Goal: Information Seeking & Learning: Learn about a topic

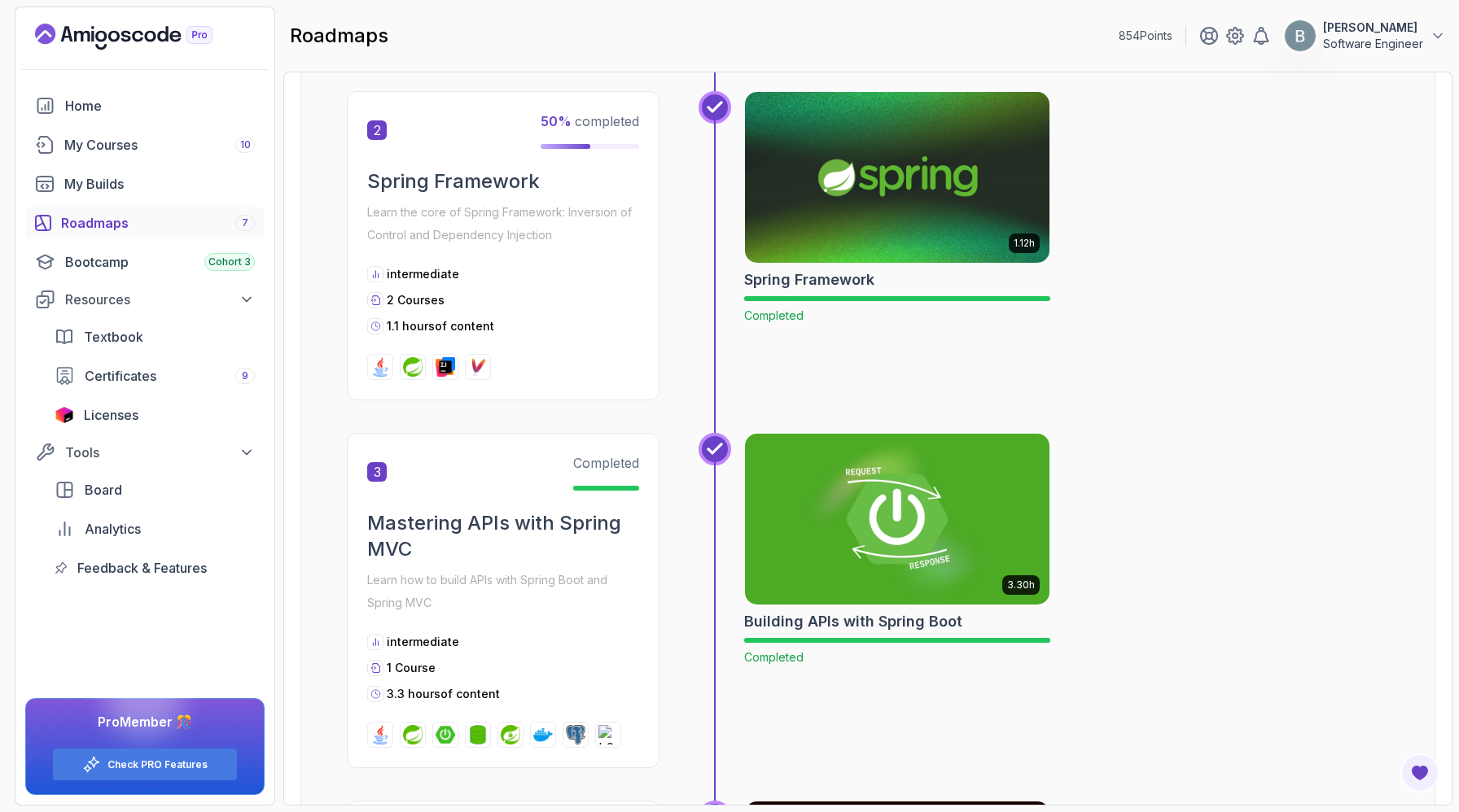
scroll to position [573, 0]
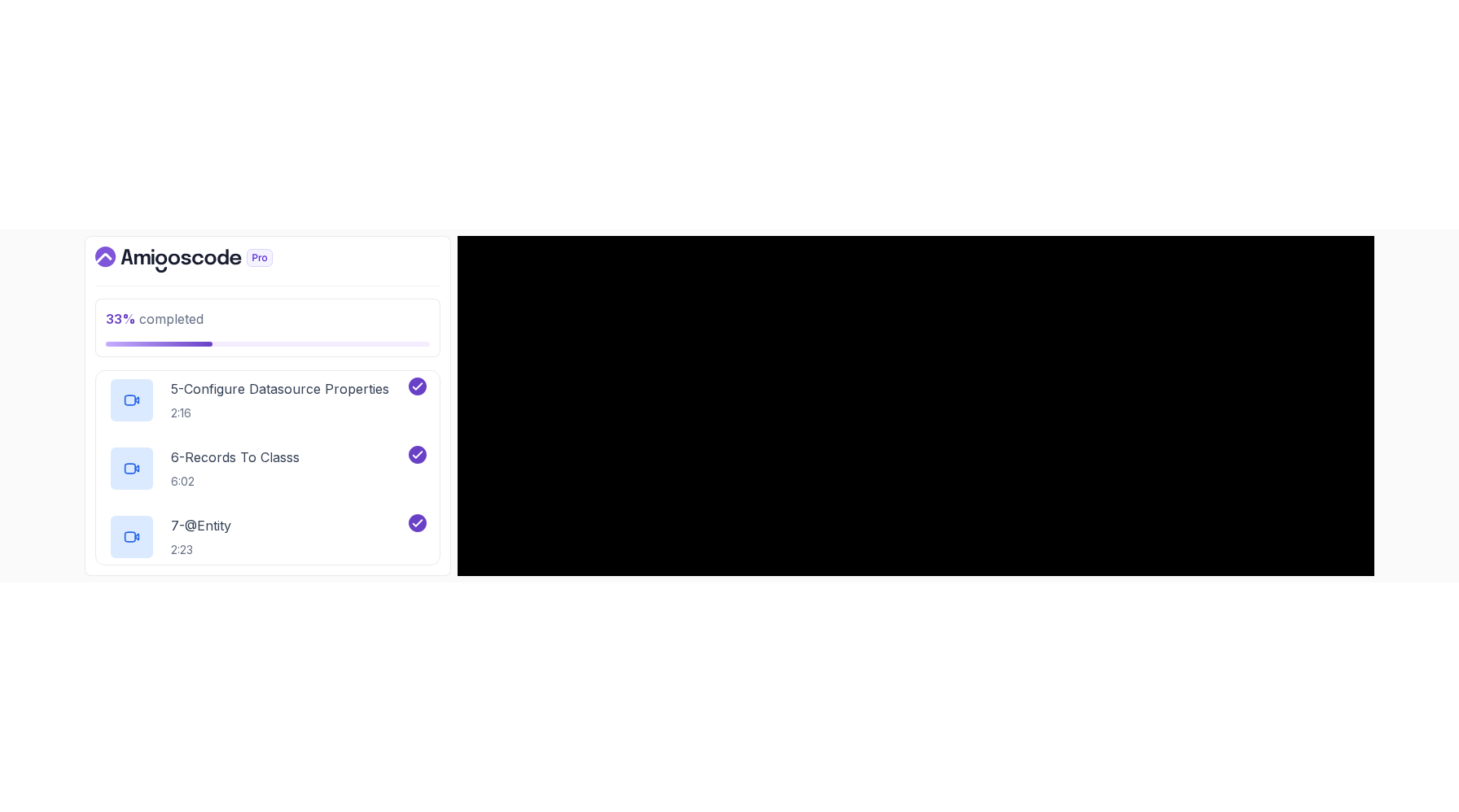
scroll to position [30, 0]
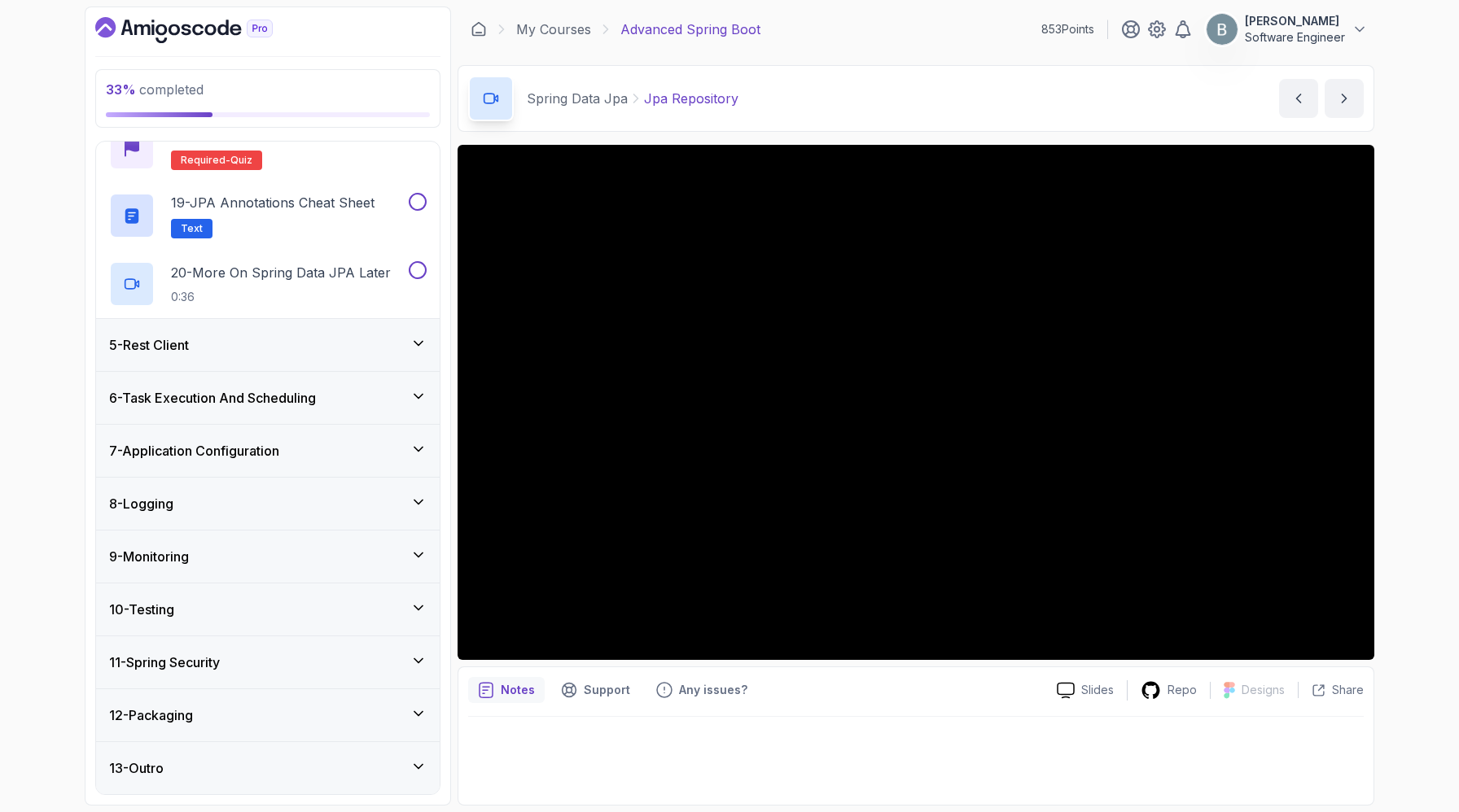
click at [281, 336] on div "5 - Rest Client" at bounding box center [267, 345] width 317 height 19
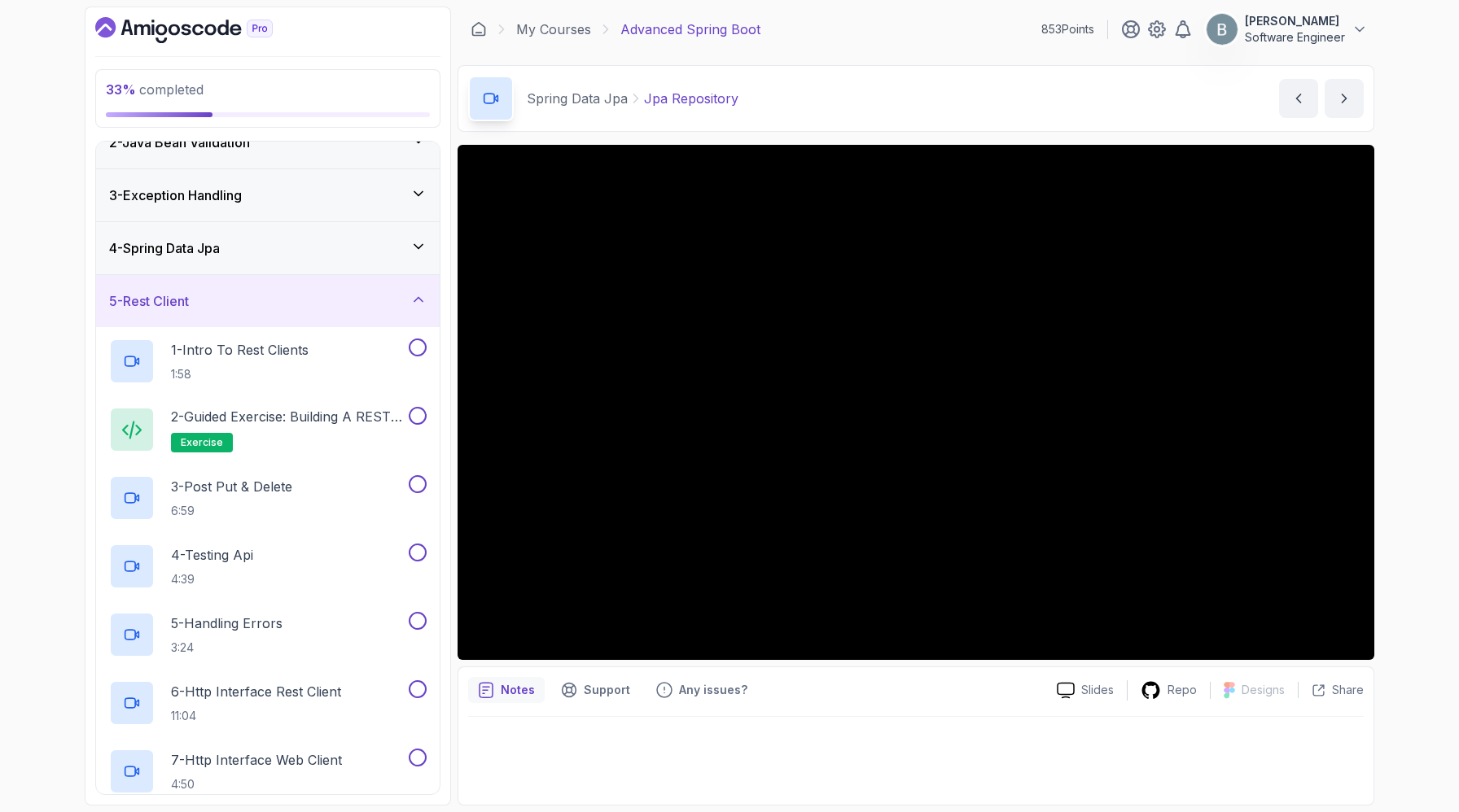
scroll to position [68, 0]
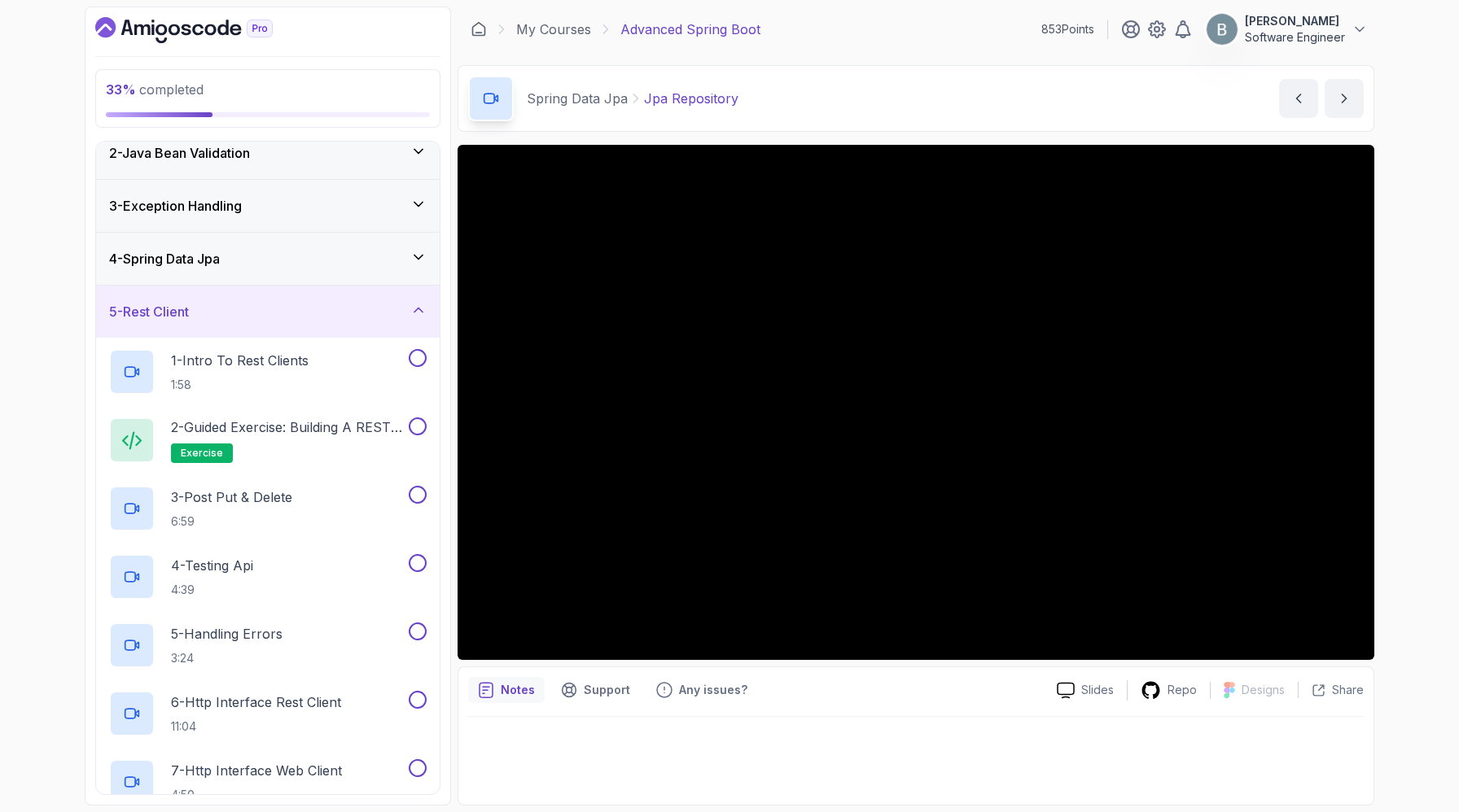
click at [328, 269] on div "4 - Spring Data Jpa" at bounding box center [267, 259] width 317 height 19
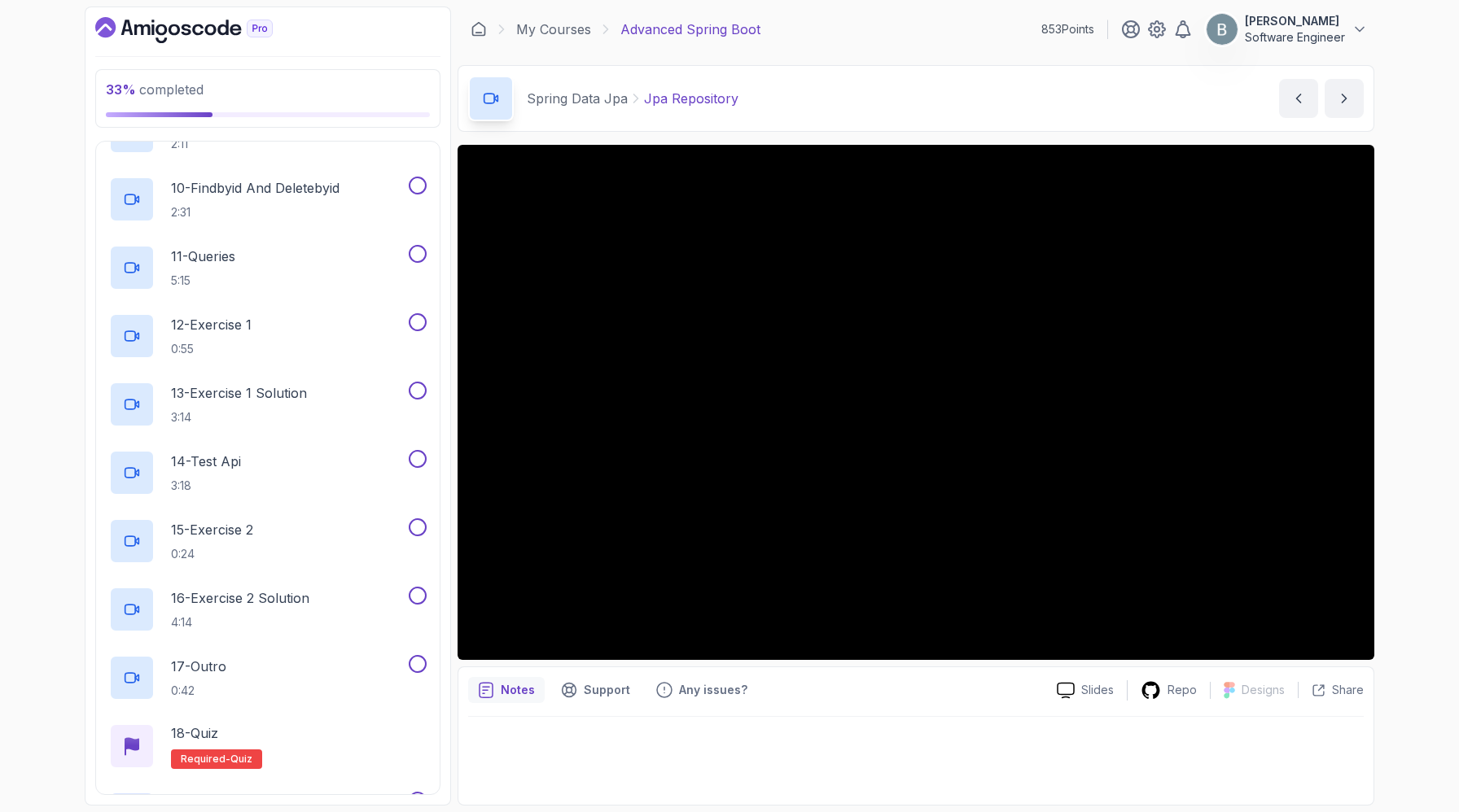
scroll to position [767, 0]
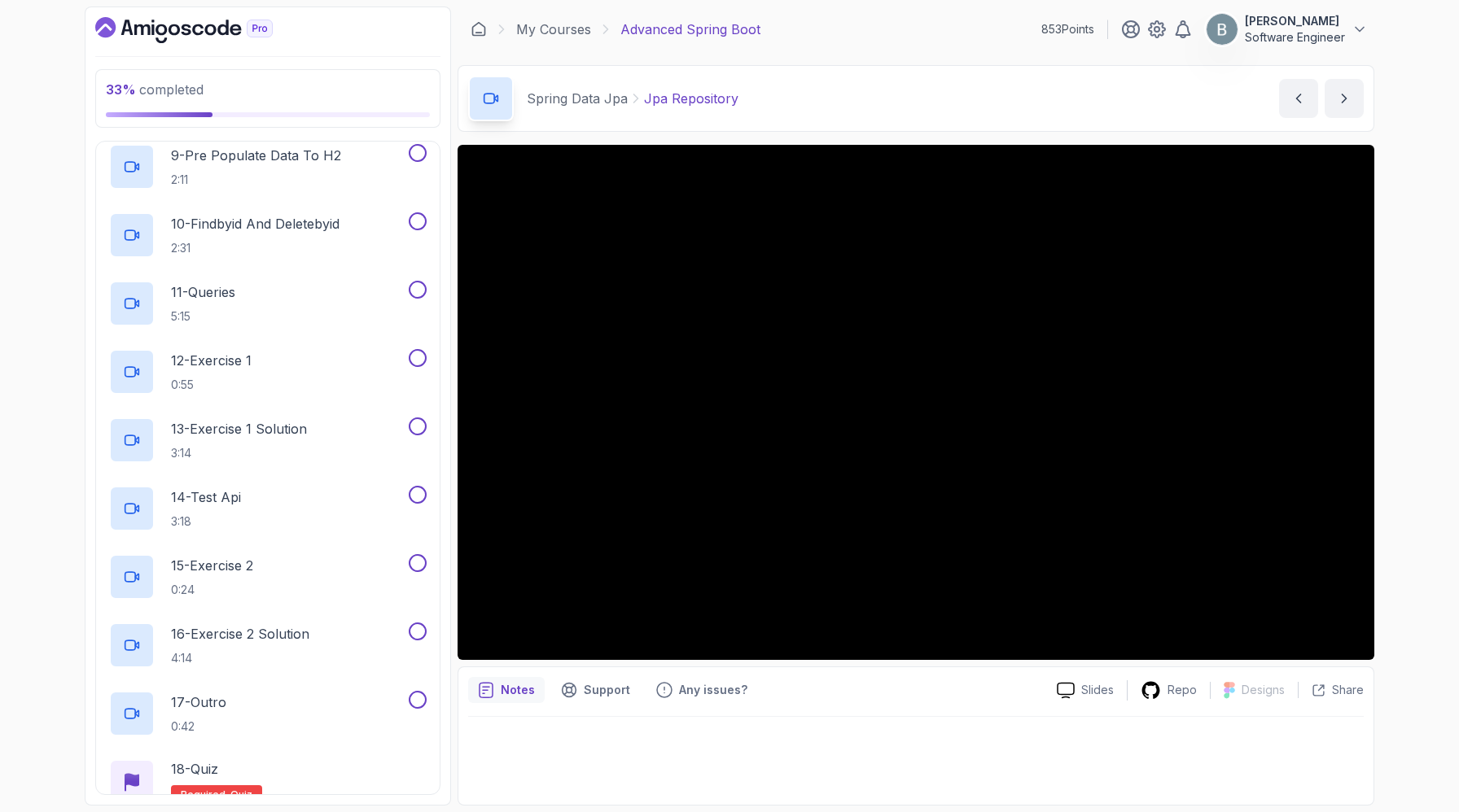
click at [360, 121] on div "8 - Jpa Repository 7:21" at bounding box center [257, 98] width 296 height 45
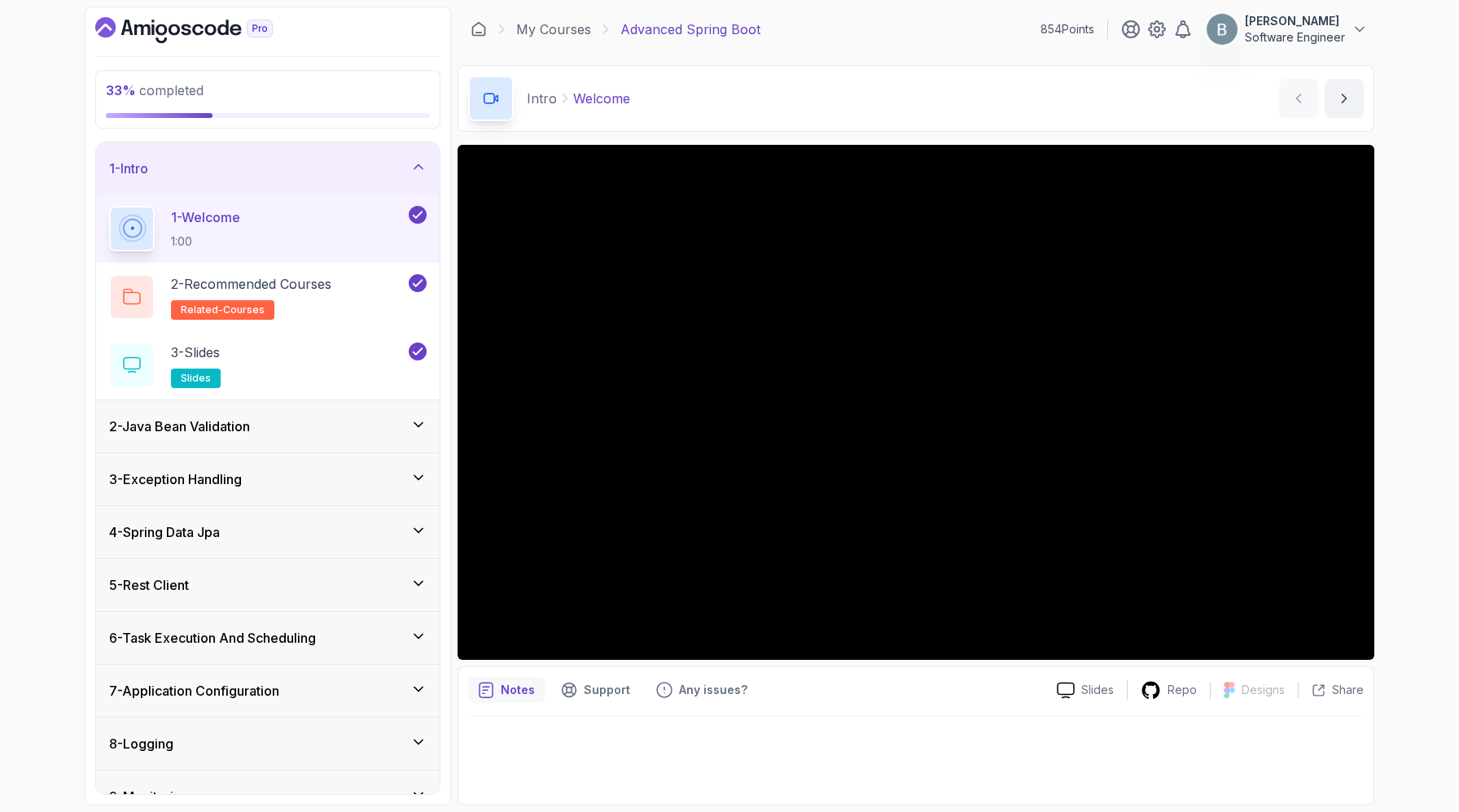
click at [389, 178] on div "1 - Intro" at bounding box center [267, 168] width 317 height 19
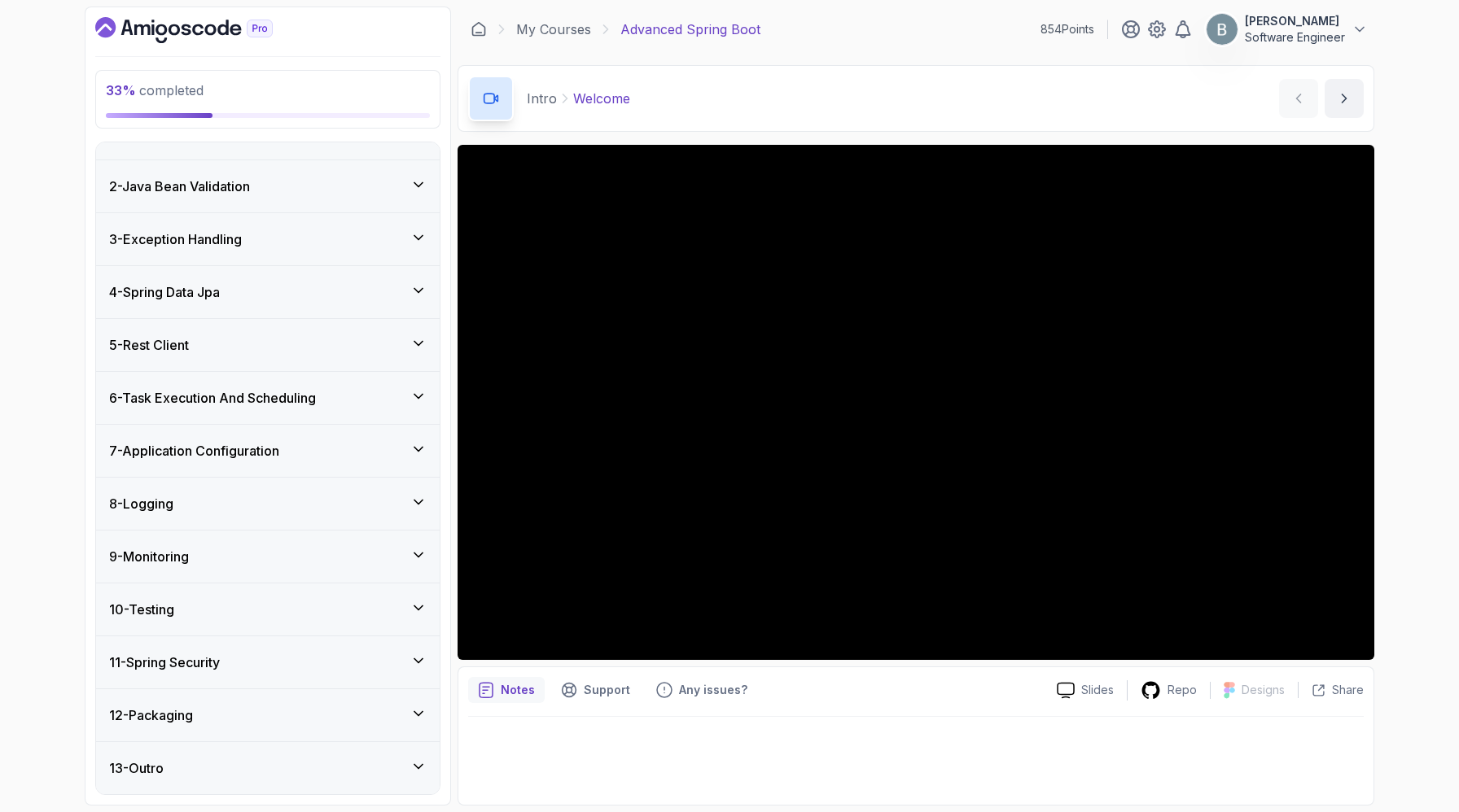
scroll to position [108, 0]
click at [330, 297] on div "4 - Spring Data Jpa" at bounding box center [267, 291] width 317 height 19
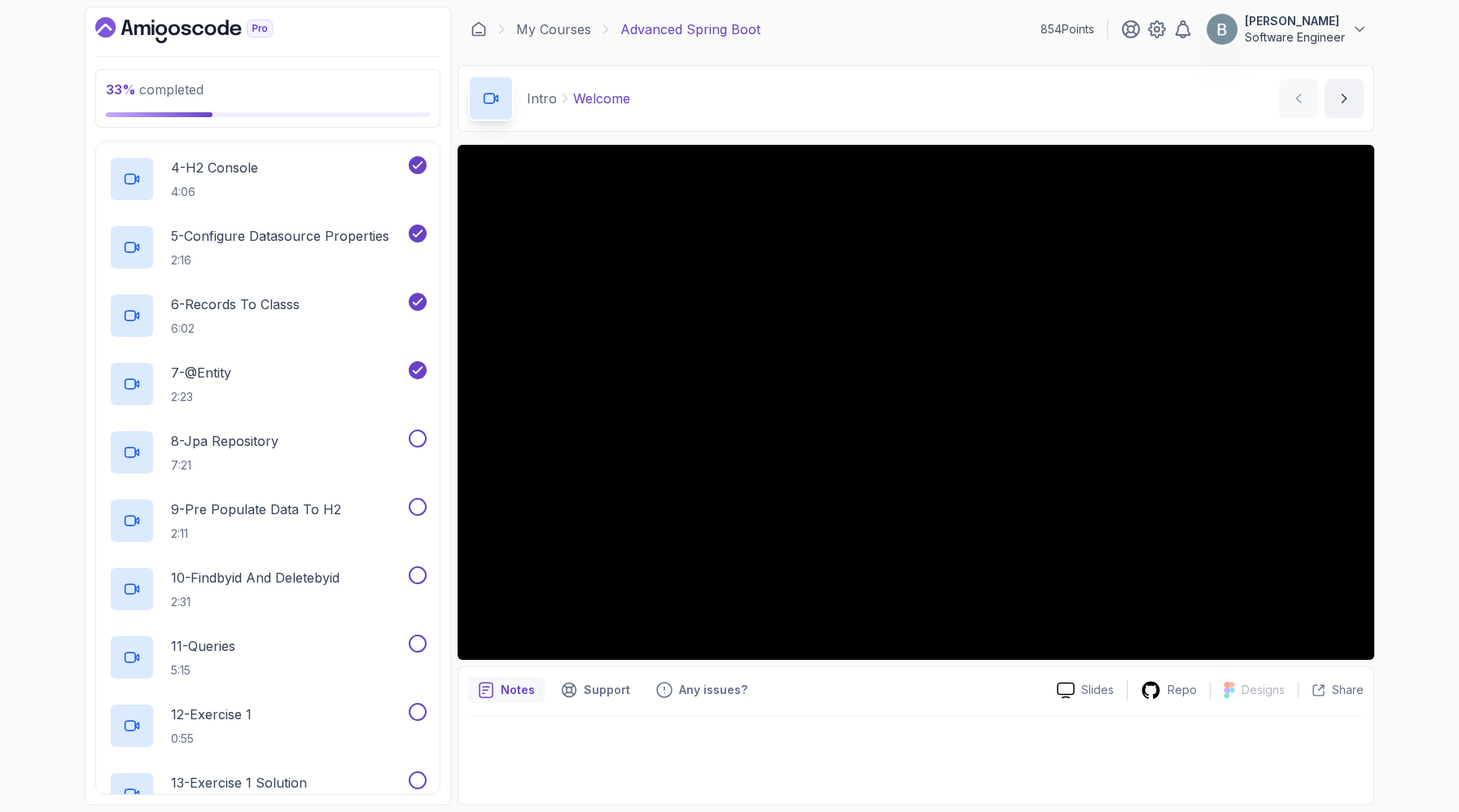
scroll to position [436, 0]
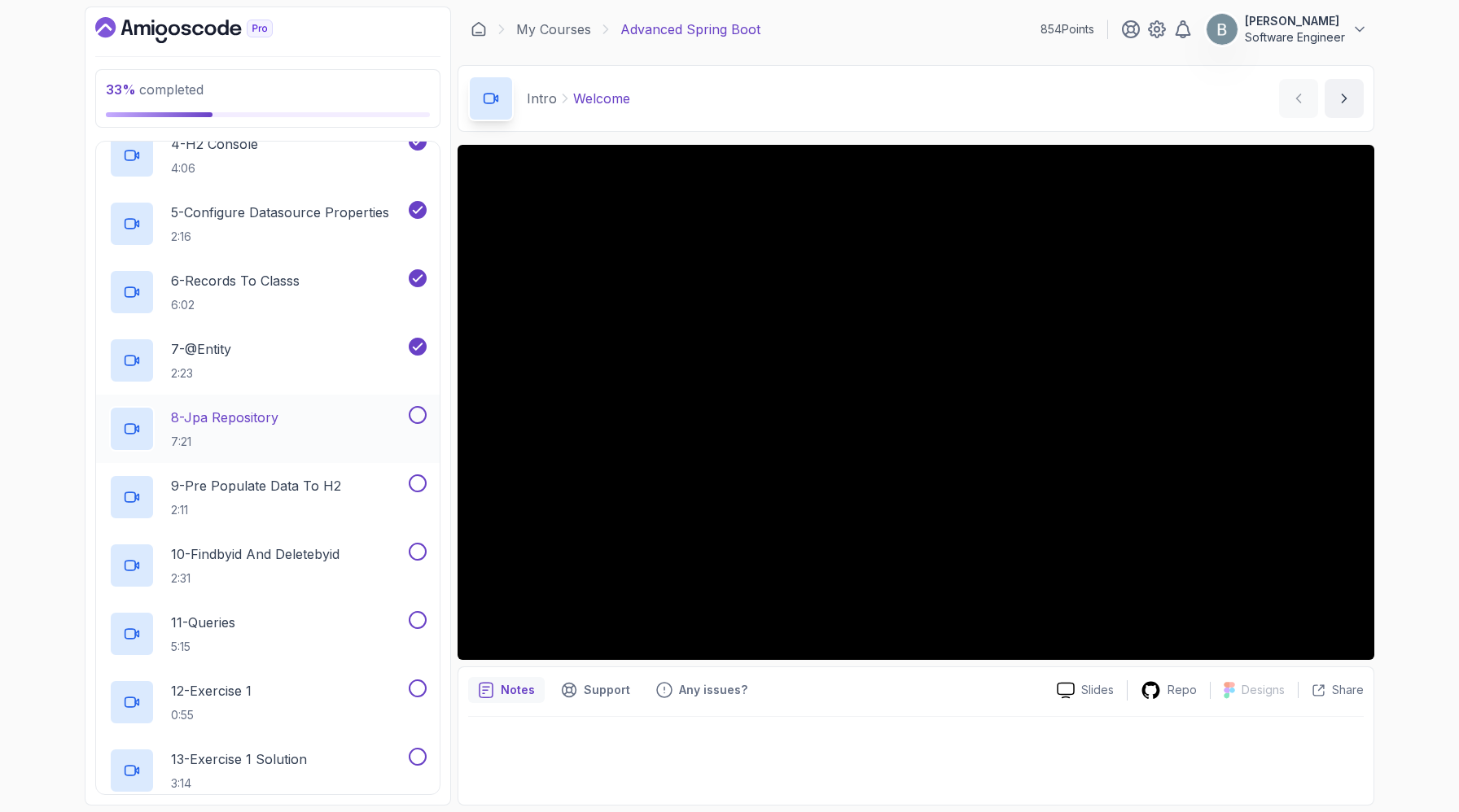
click at [279, 450] on h2 "8 - Jpa Repository 7:21" at bounding box center [224, 429] width 107 height 43
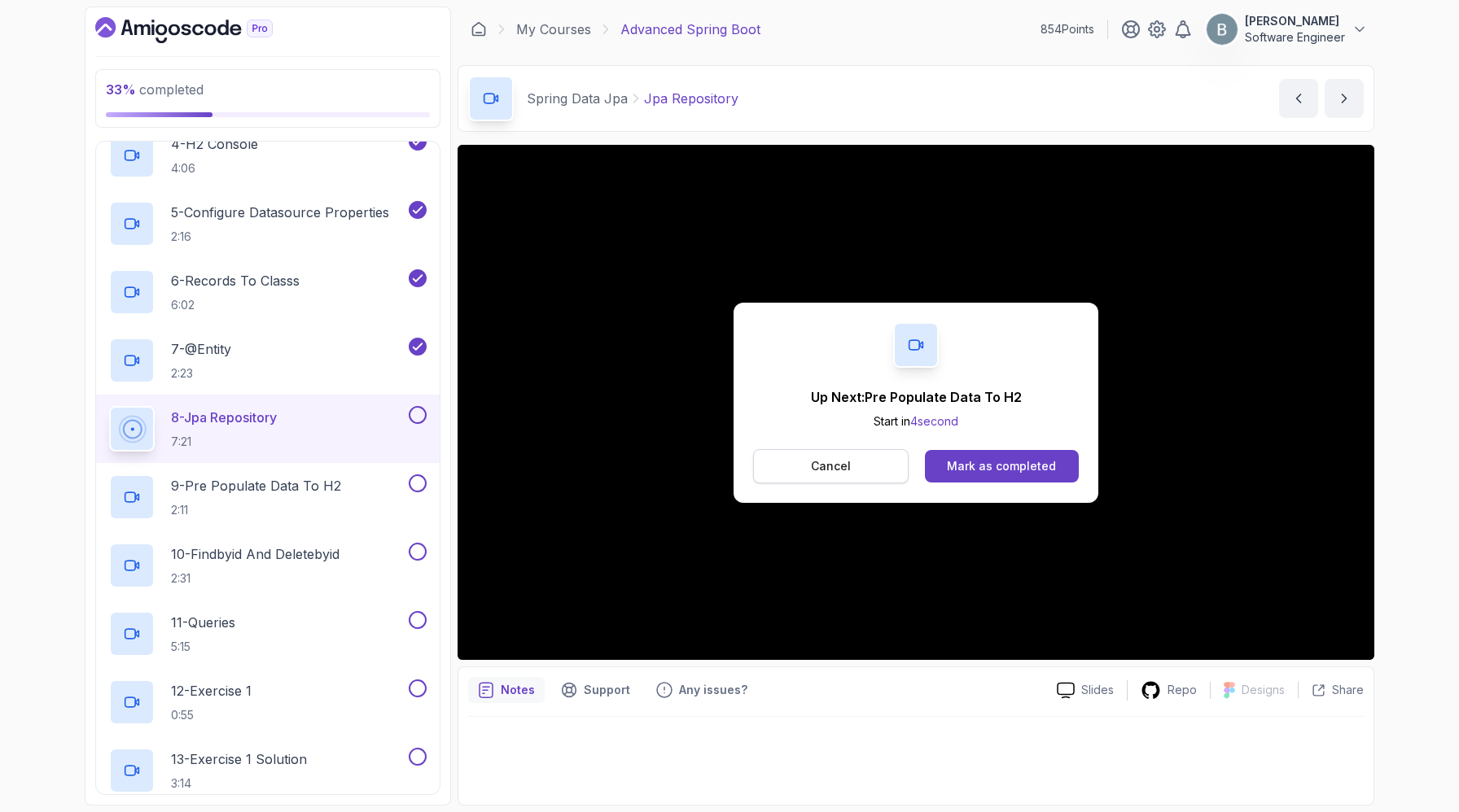
click at [827, 475] on p "Cancel" at bounding box center [831, 465] width 40 height 16
click at [1023, 475] on div "Mark as completed" at bounding box center [1002, 465] width 109 height 16
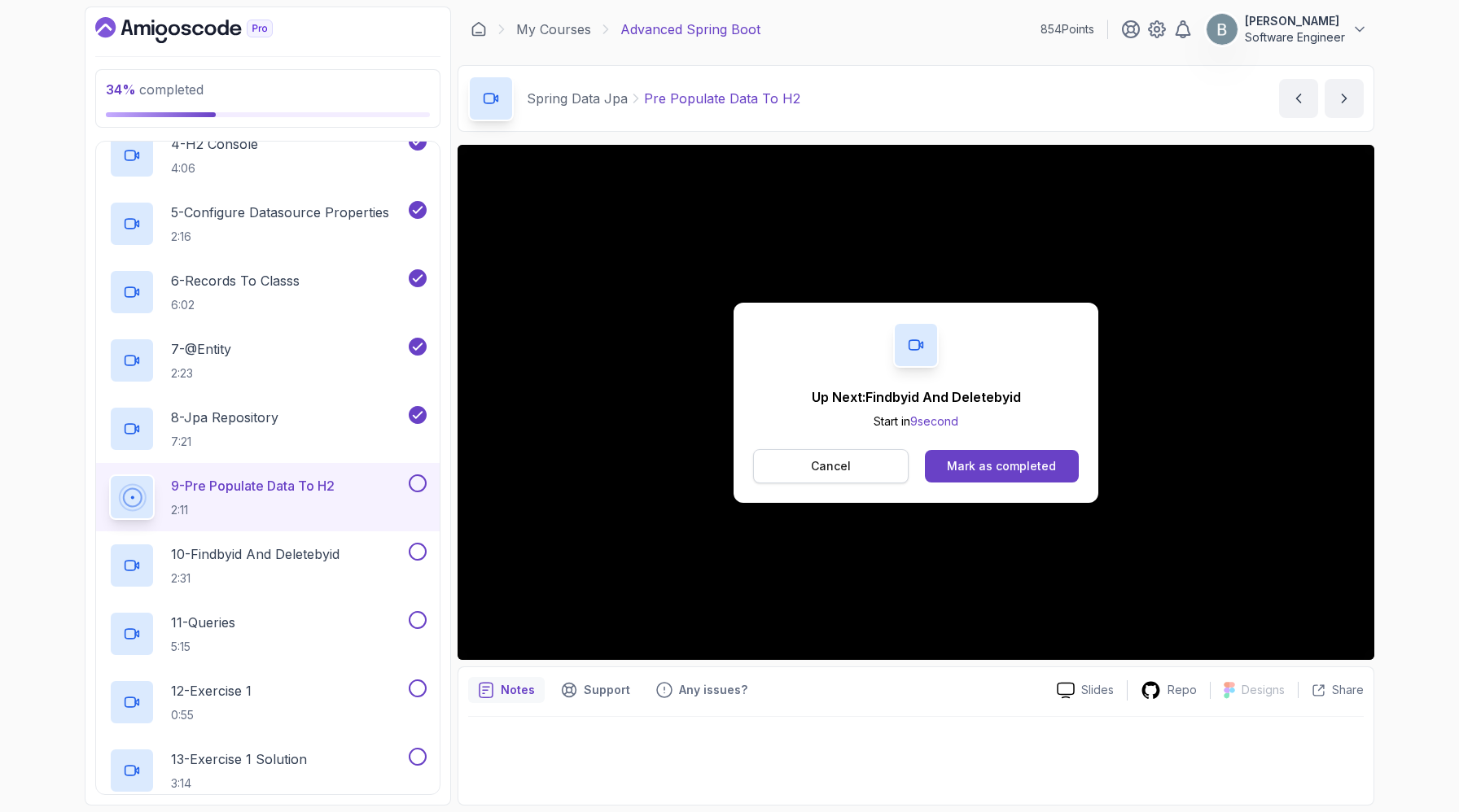
click at [811, 475] on p "Cancel" at bounding box center [831, 465] width 40 height 16
click at [1056, 475] on div "Mark as completed" at bounding box center [1002, 465] width 109 height 16
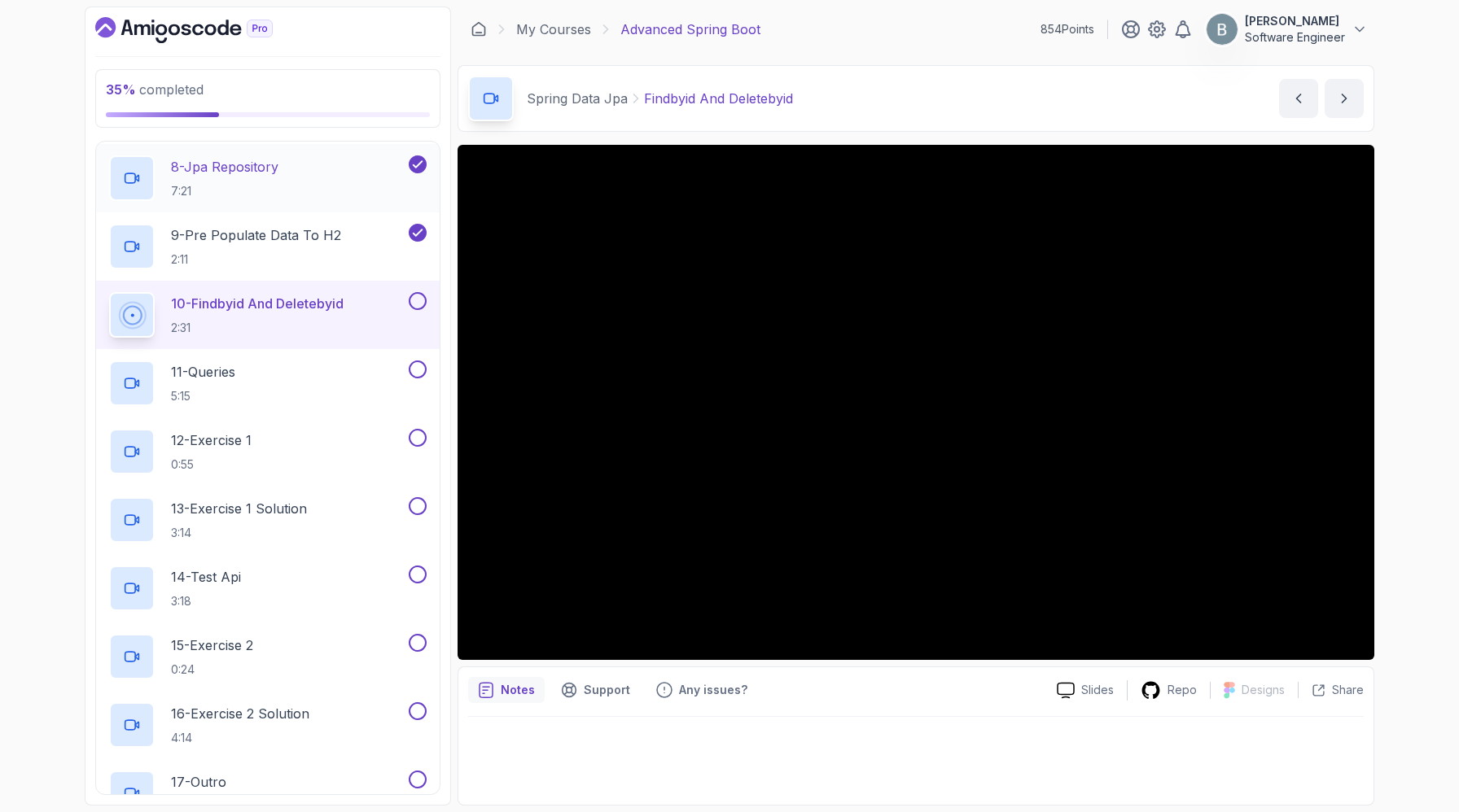
scroll to position [681, 0]
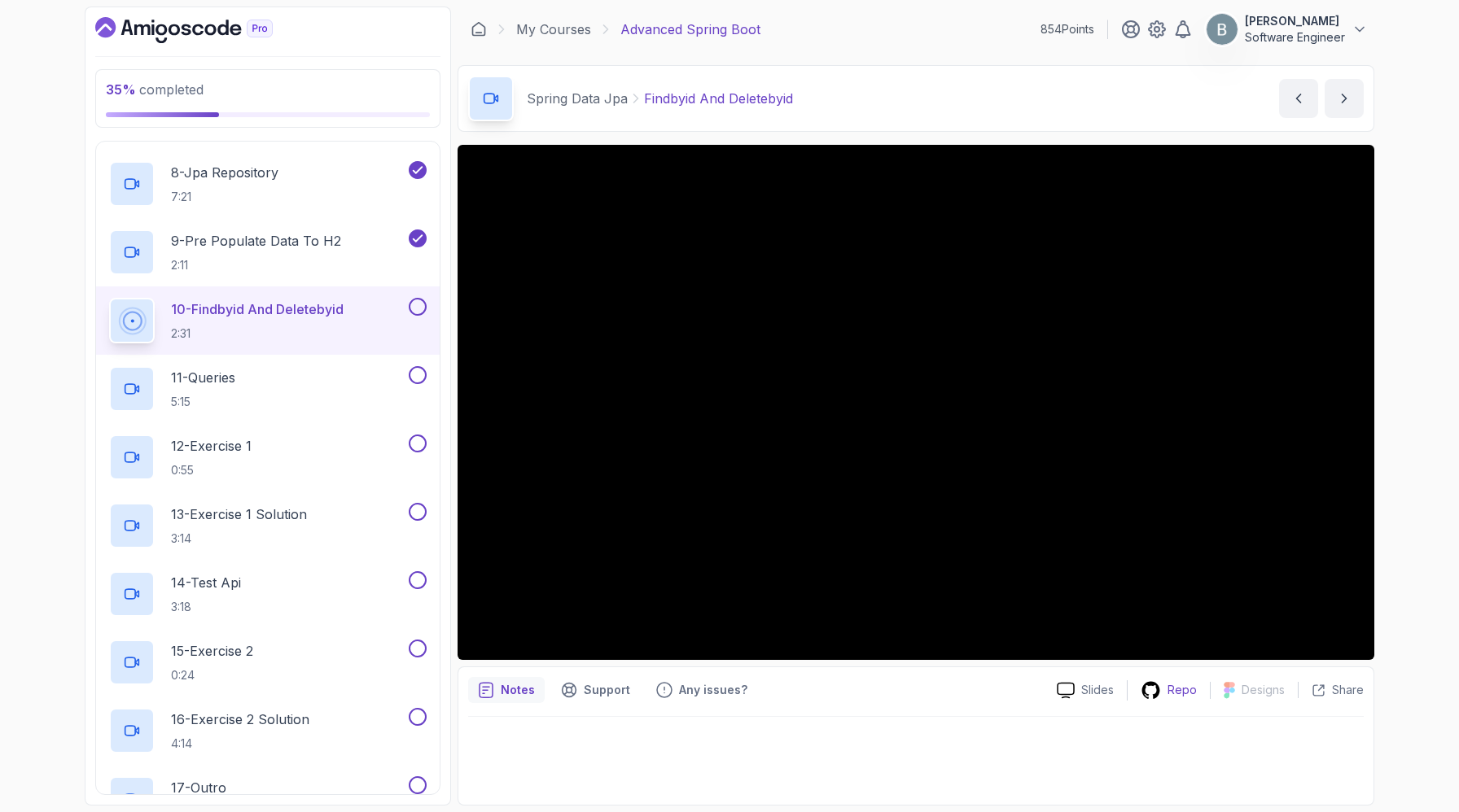
click at [1168, 698] on p "Repo" at bounding box center [1182, 690] width 29 height 16
click at [300, 250] on p "9 - Pre Populate Data To H2" at bounding box center [255, 240] width 170 height 19
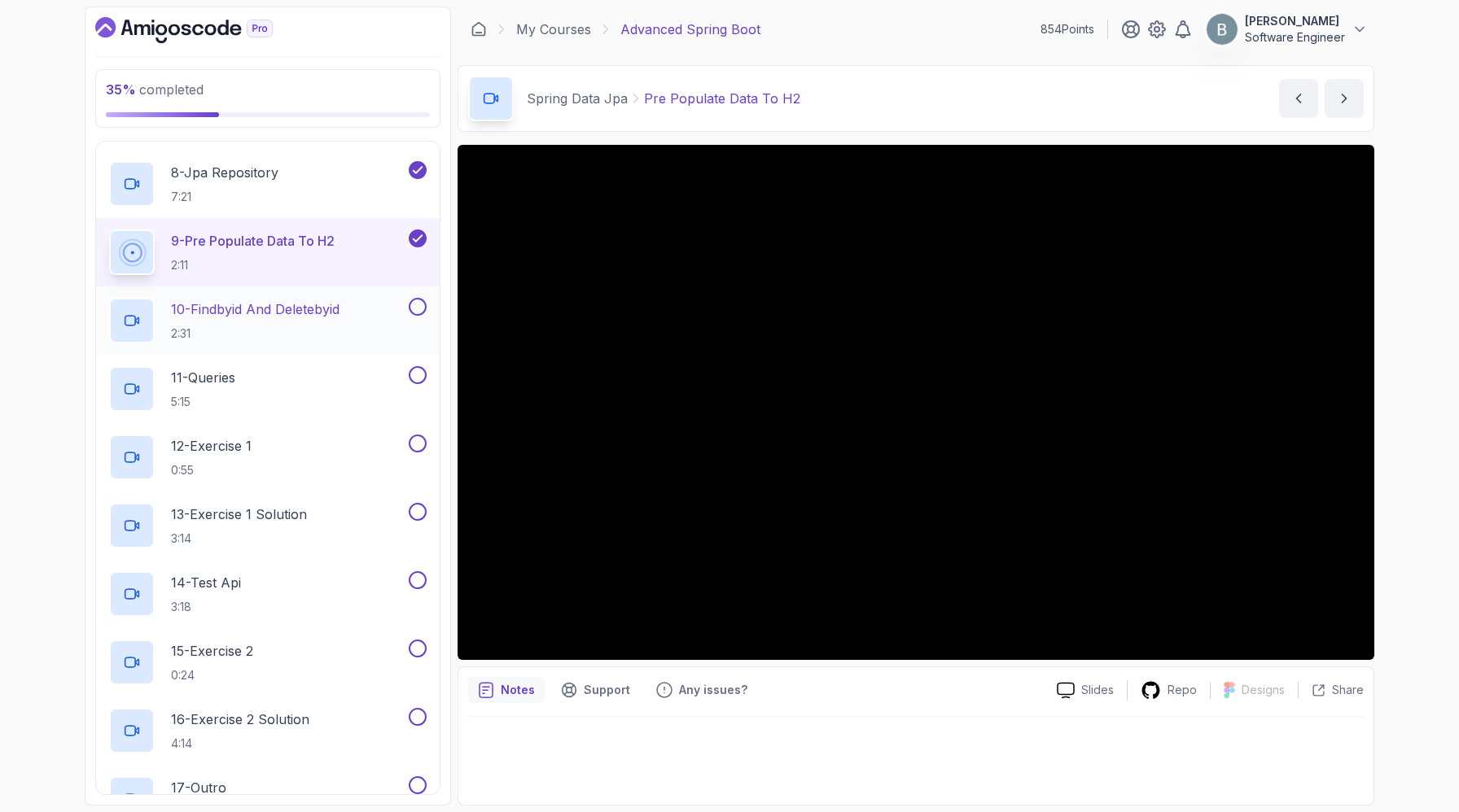
click at [327, 319] on p "10 - Findbyid And Deletebyid" at bounding box center [255, 309] width 168 height 19
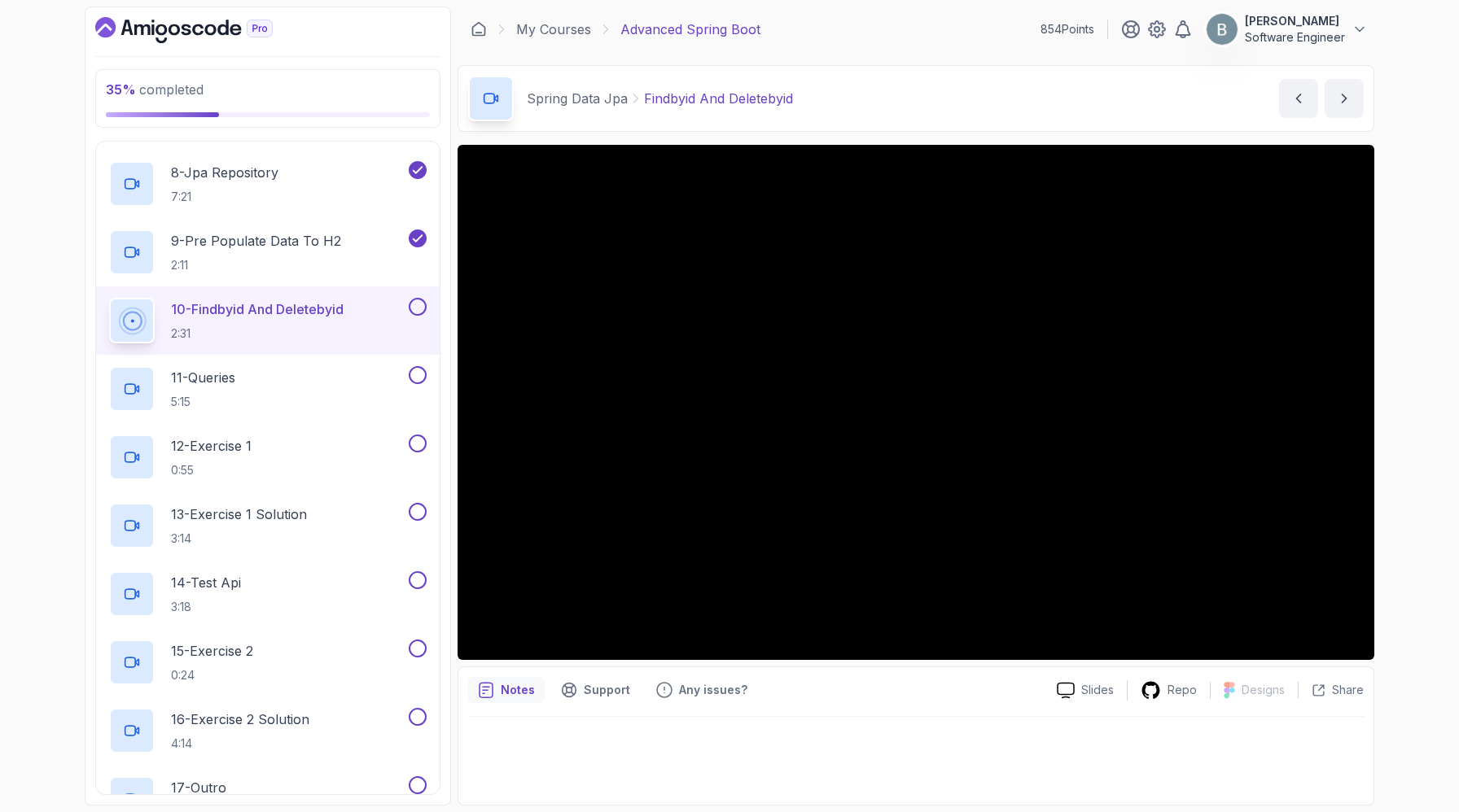
click at [109, 298] on button "10 - Findbyid And Deletebyid 2:31" at bounding box center [267, 321] width 317 height 45
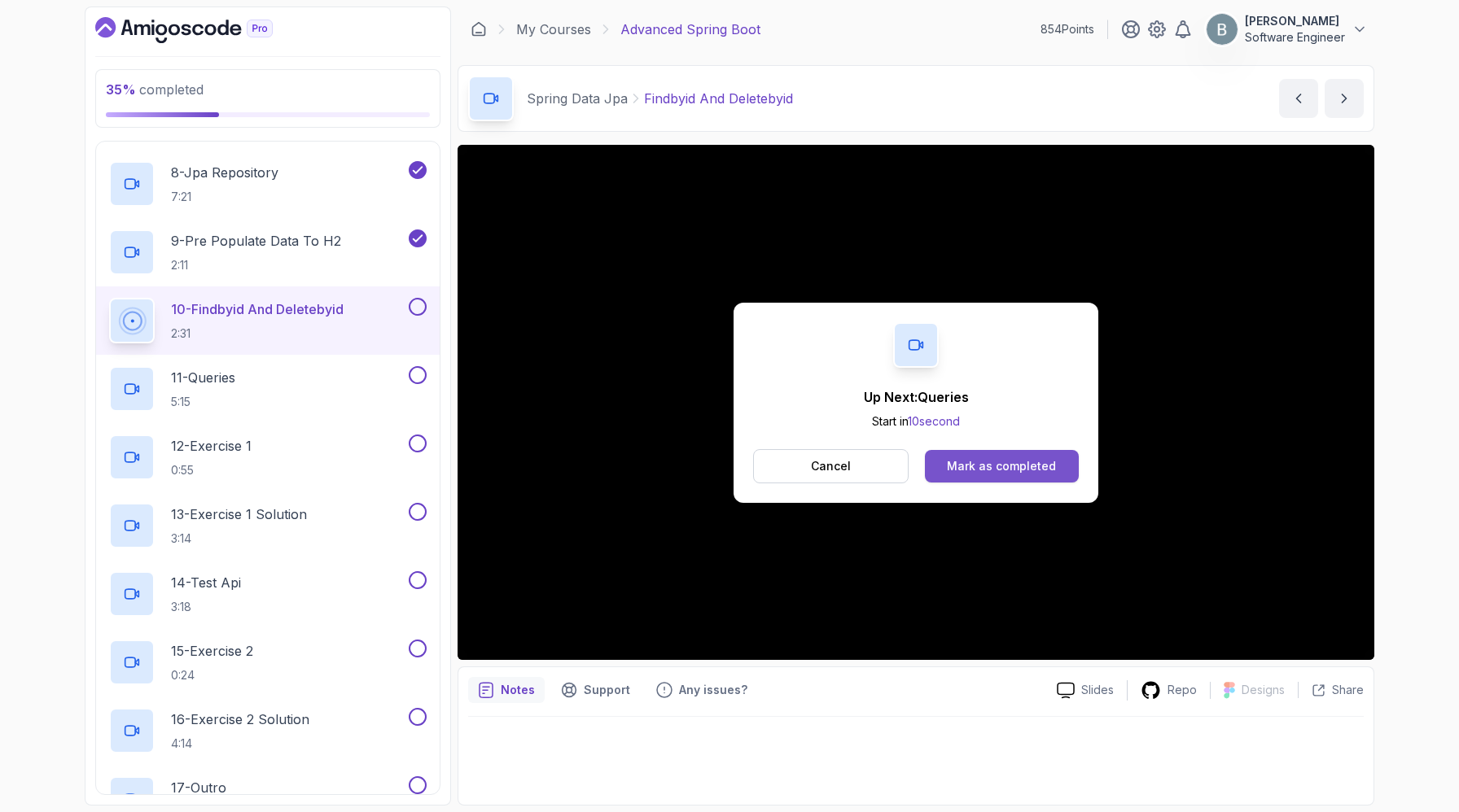
click at [1018, 475] on div "Mark as completed" at bounding box center [1002, 465] width 109 height 16
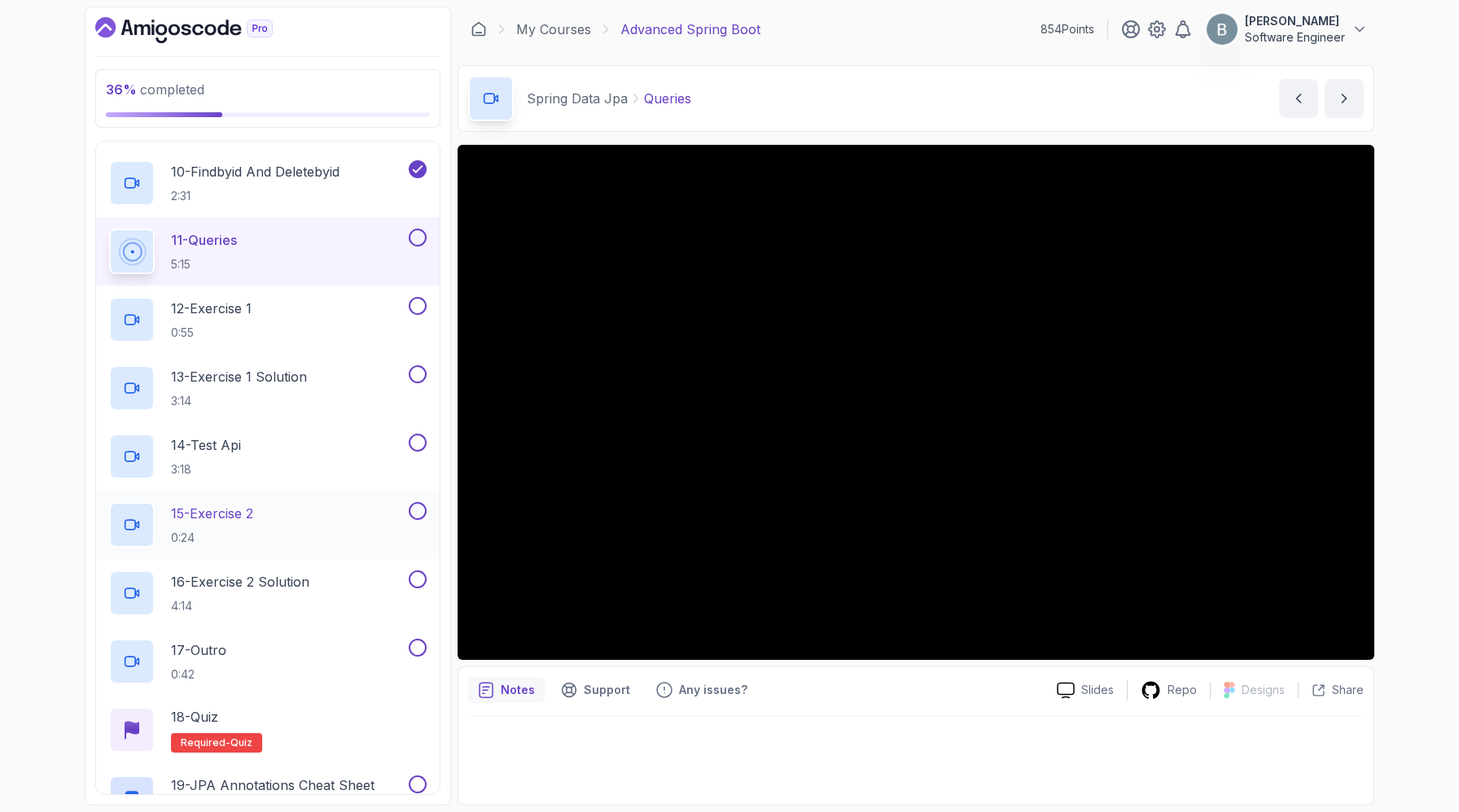
scroll to position [816, 0]
click at [317, 277] on div "11 - Queries 5:15" at bounding box center [257, 254] width 296 height 45
click at [938, 65] on div "Spring Data Jpa Queries Queries by nelson" at bounding box center [915, 99] width 917 height 67
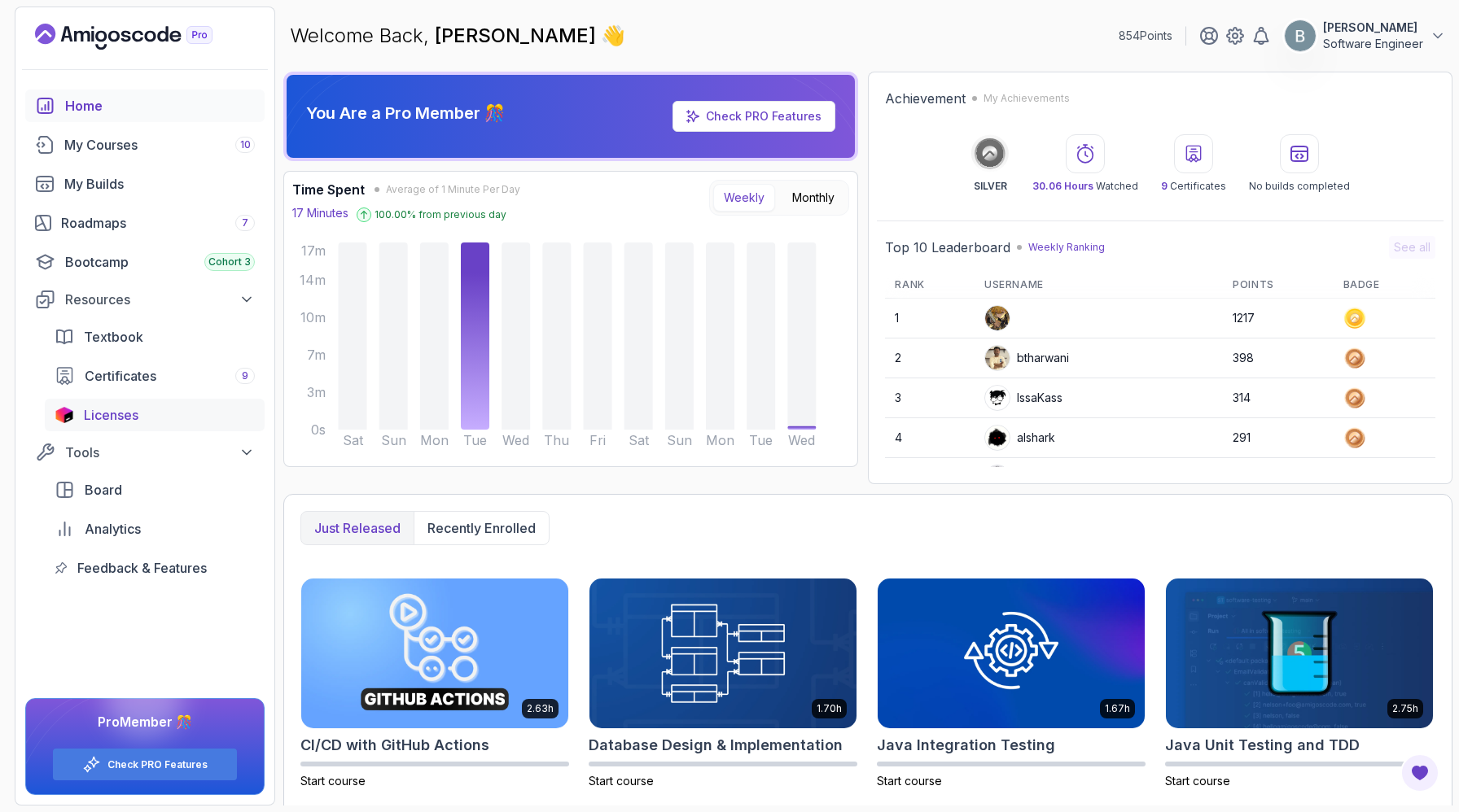
click at [138, 425] on span "Licenses" at bounding box center [111, 414] width 54 height 19
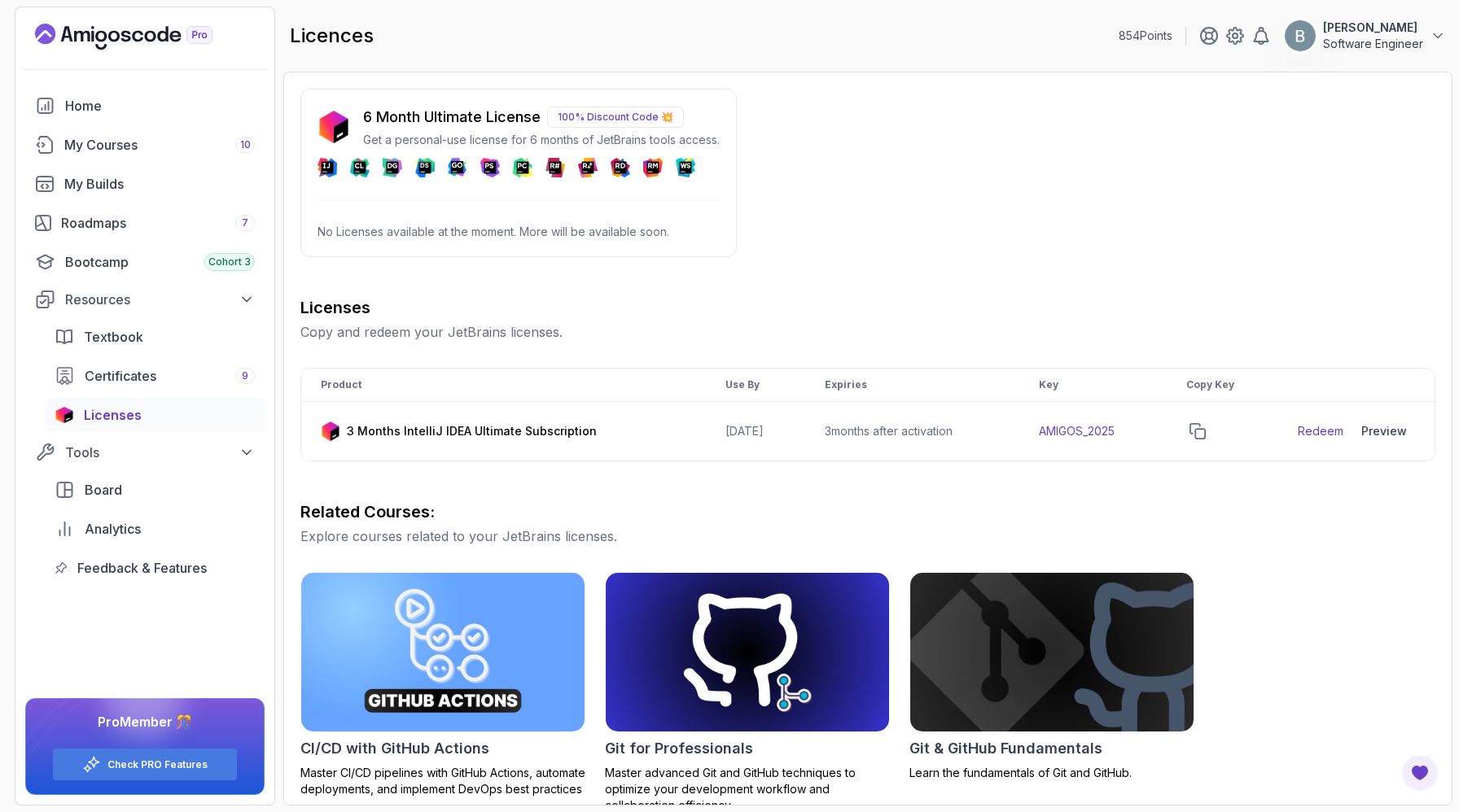
scroll to position [61, 0]
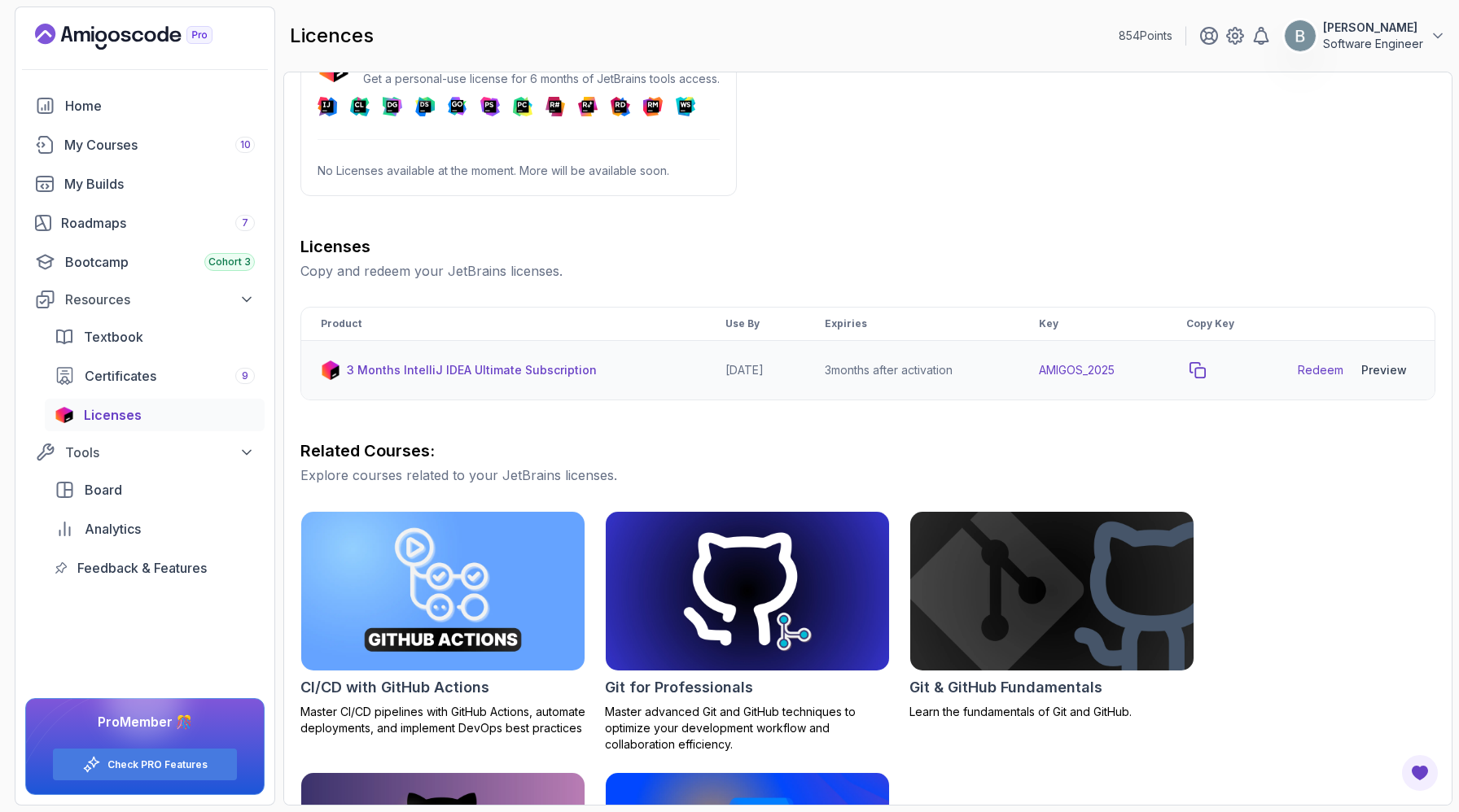
click at [1206, 378] on icon "copy-button" at bounding box center [1198, 370] width 16 height 16
click at [1302, 378] on link "Redeem" at bounding box center [1321, 370] width 45 height 16
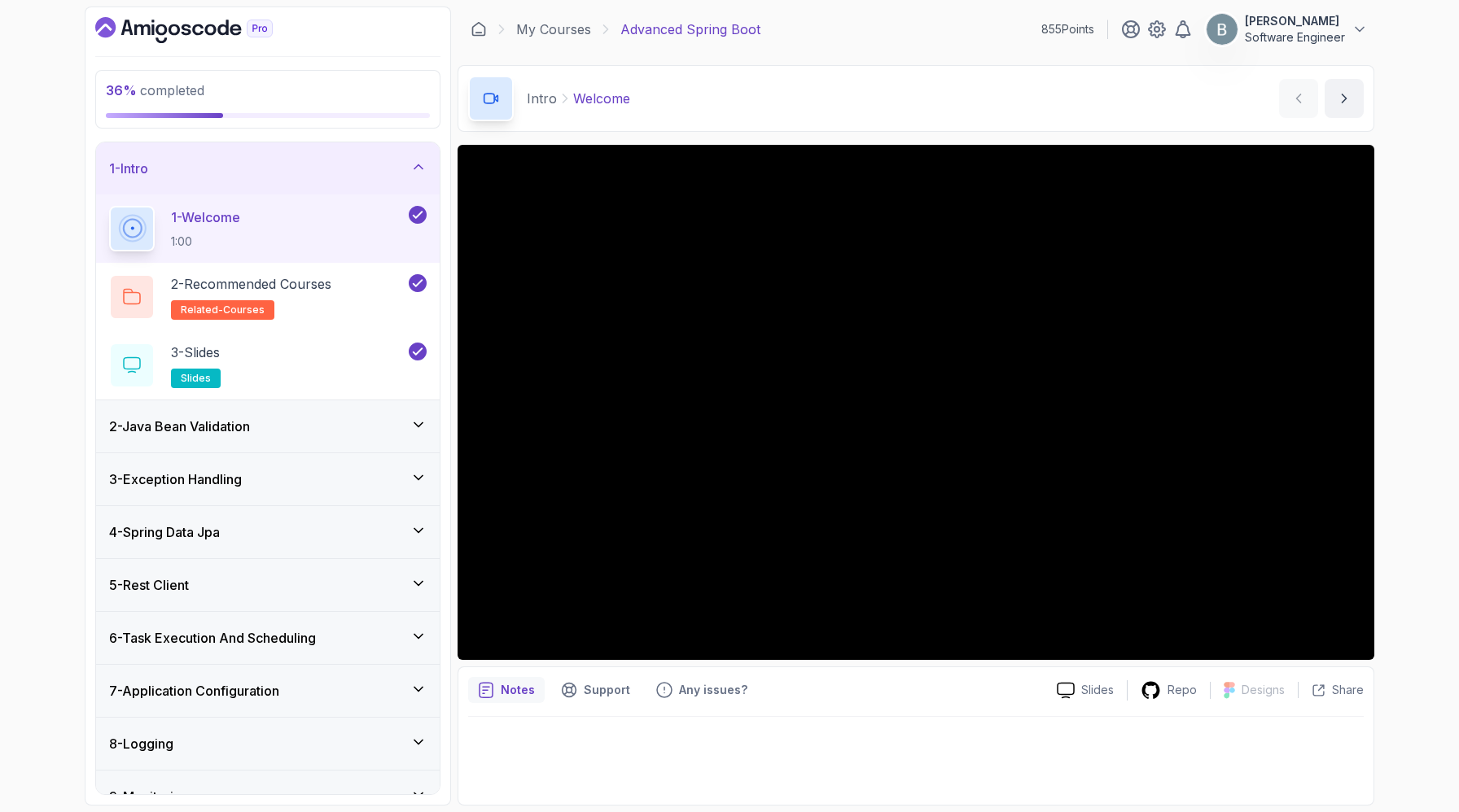
click at [392, 178] on div "1 - Intro" at bounding box center [267, 168] width 317 height 19
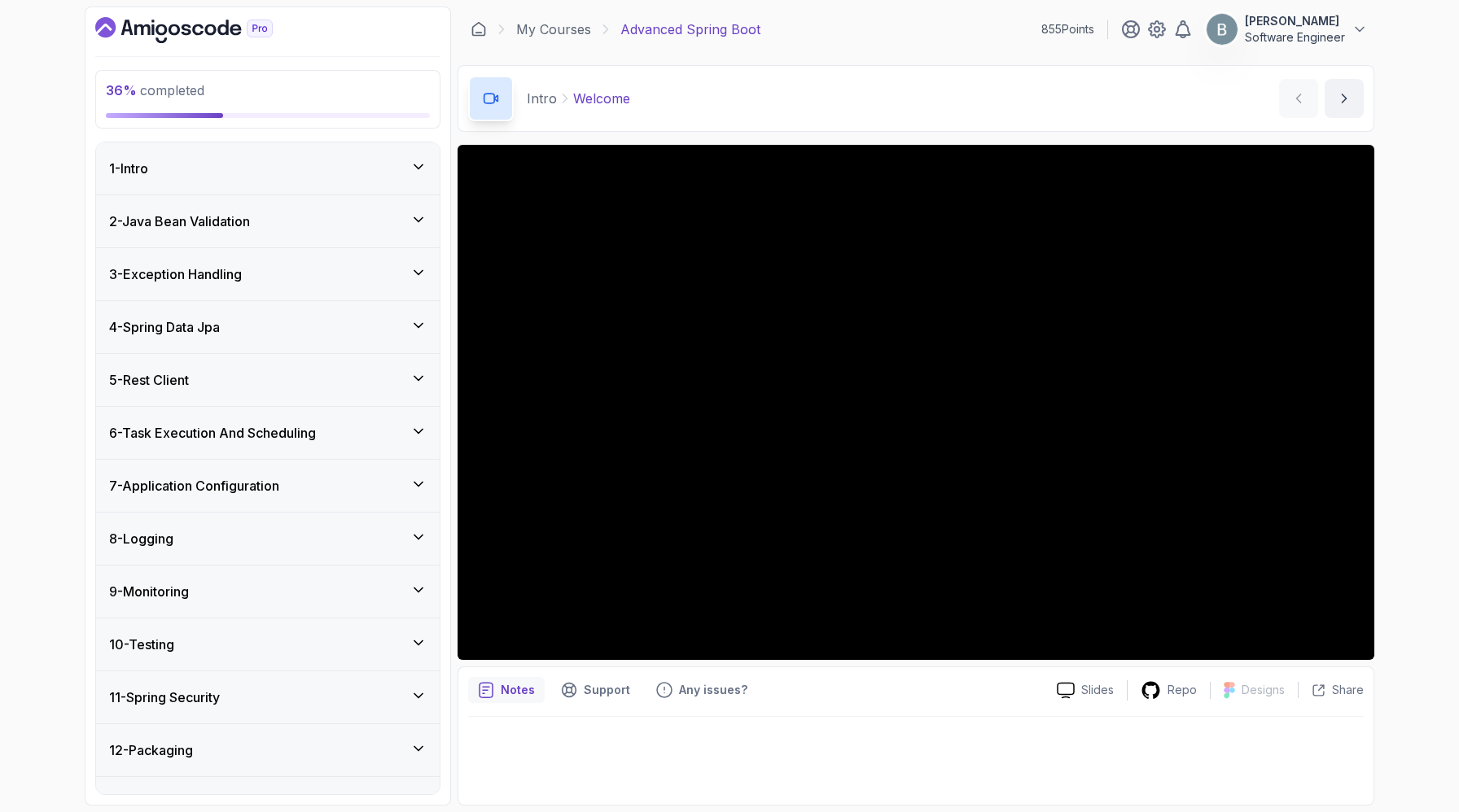
click at [317, 337] on div "4 - Spring Data Jpa" at bounding box center [267, 326] width 317 height 19
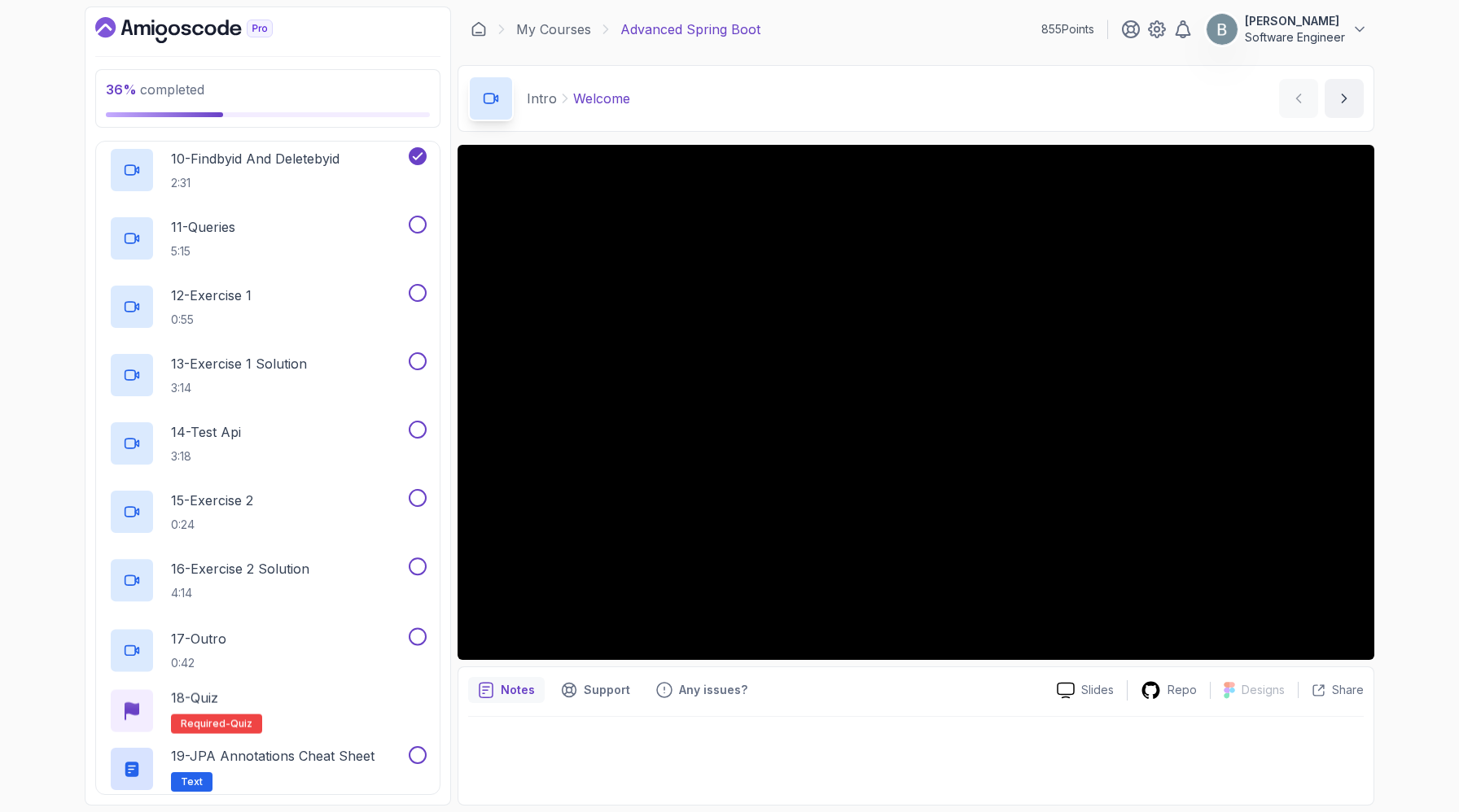
scroll to position [833, 0]
click at [302, 260] on div "11 - Queries 5:15" at bounding box center [257, 238] width 296 height 45
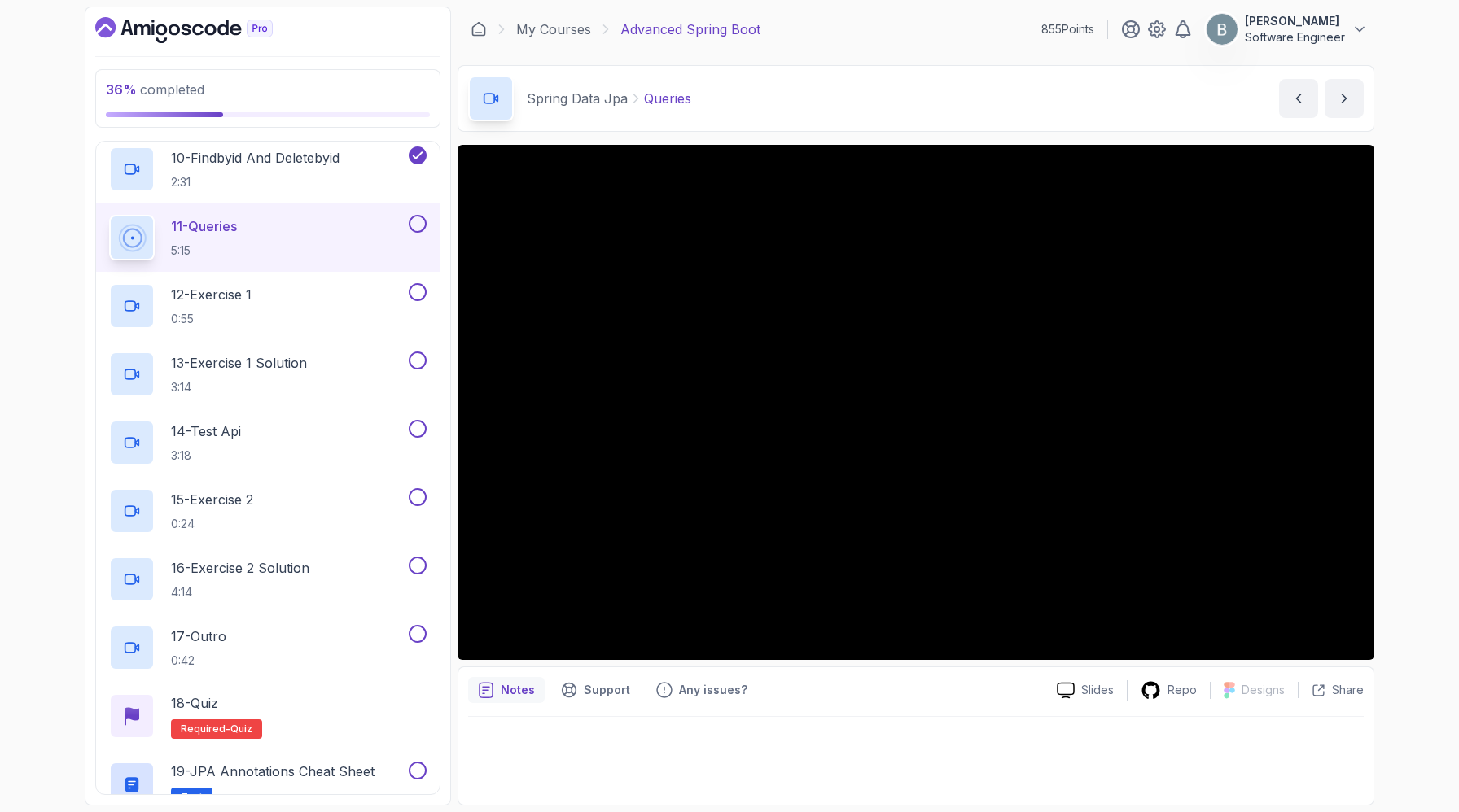
click at [302, 260] on div "11 - Queries 5:15" at bounding box center [257, 238] width 296 height 45
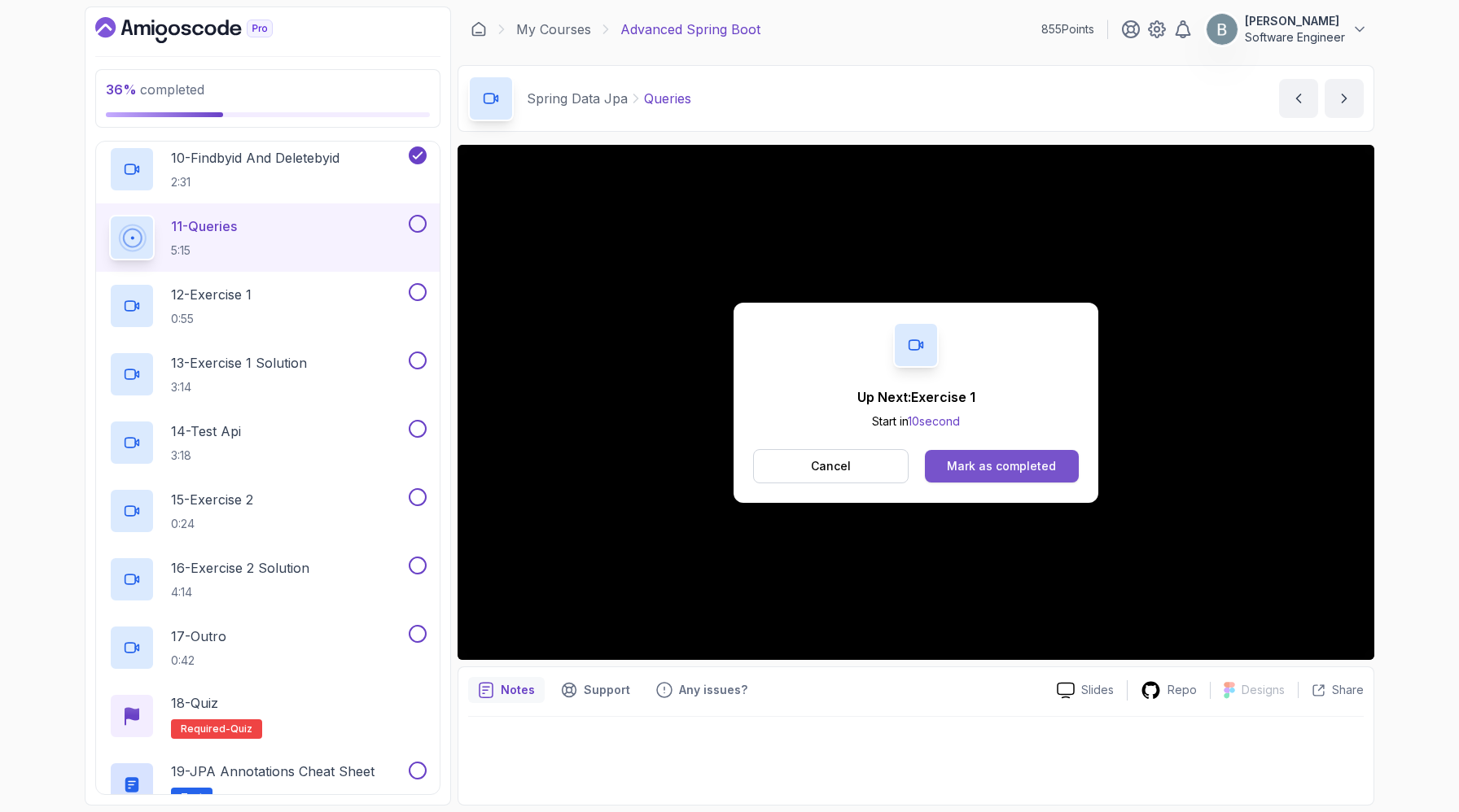
click at [991, 475] on div "Mark as completed" at bounding box center [1002, 465] width 109 height 16
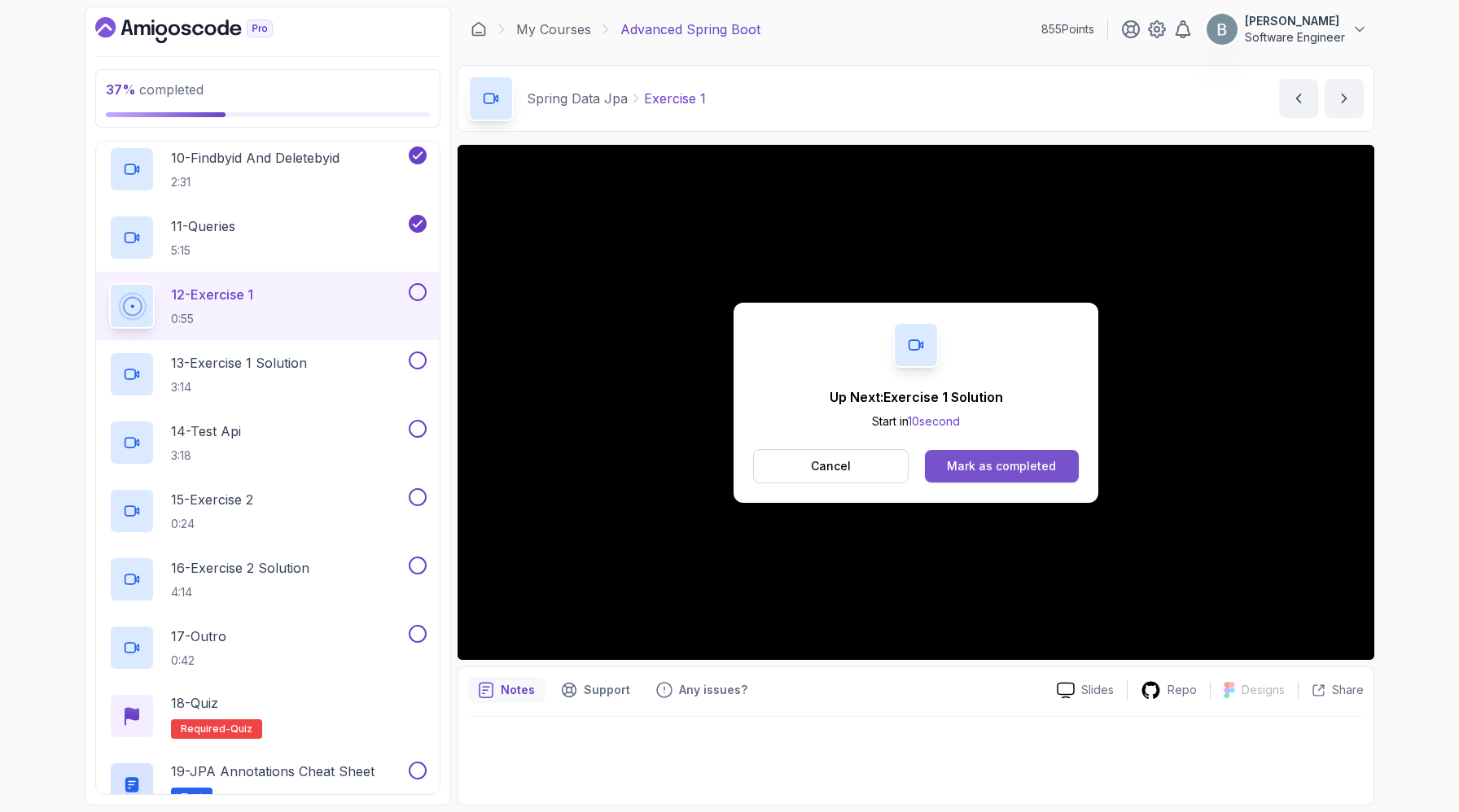
click at [1050, 475] on div "Mark as completed" at bounding box center [1002, 465] width 109 height 16
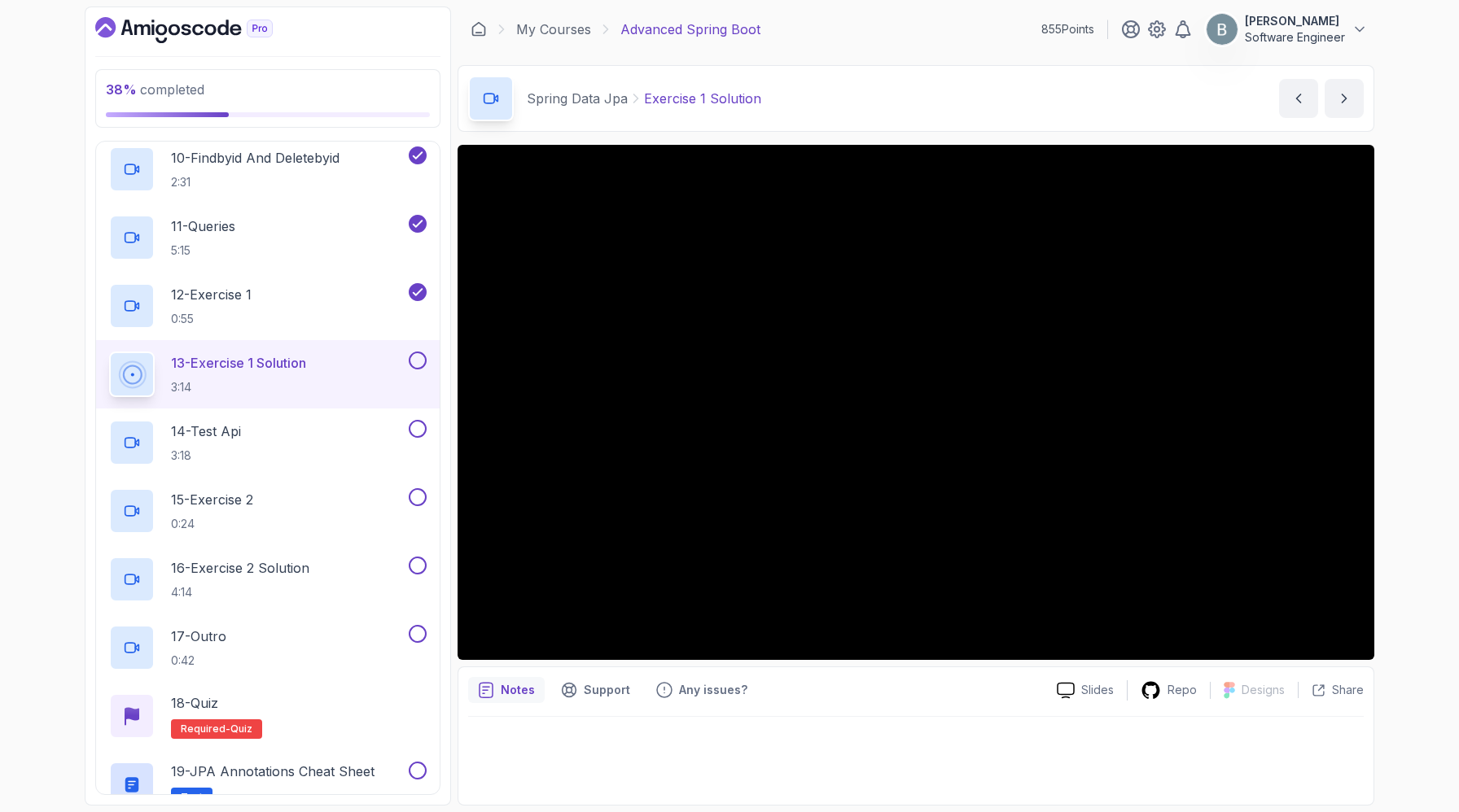
scroll to position [30, 0]
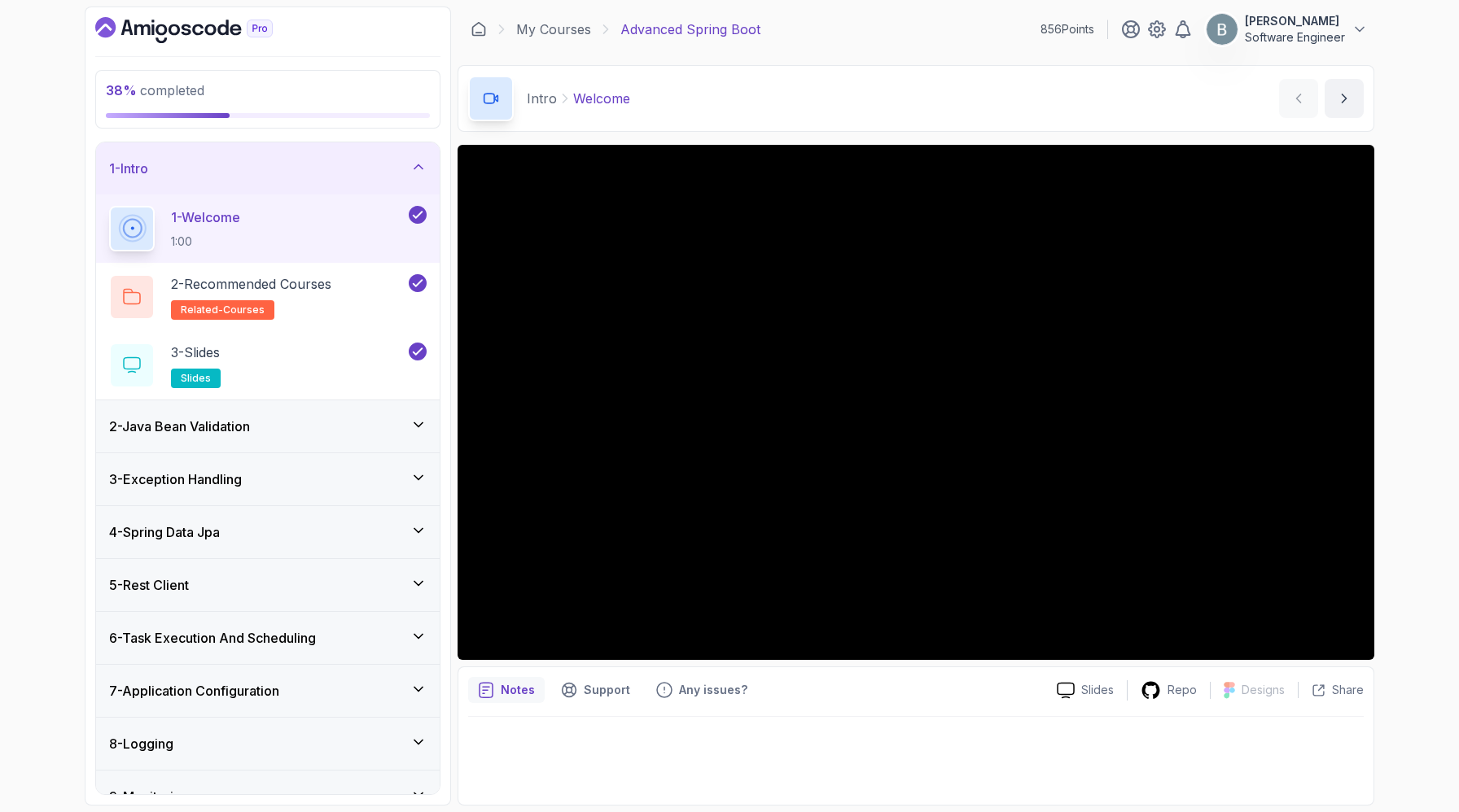
click at [353, 178] on div "1 - Intro" at bounding box center [267, 168] width 317 height 19
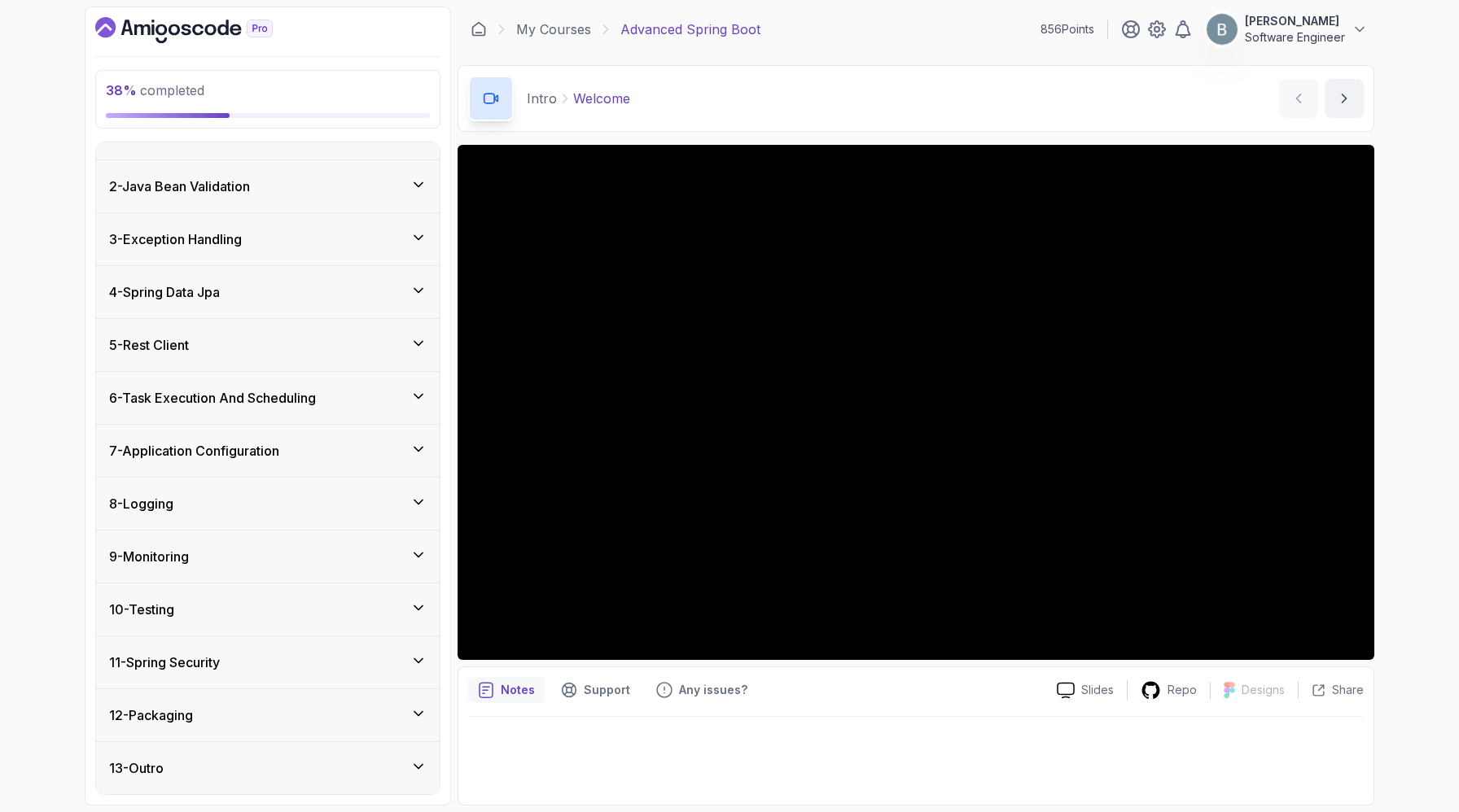
click at [296, 312] on div "4 - Spring Data Jpa" at bounding box center [268, 292] width 343 height 52
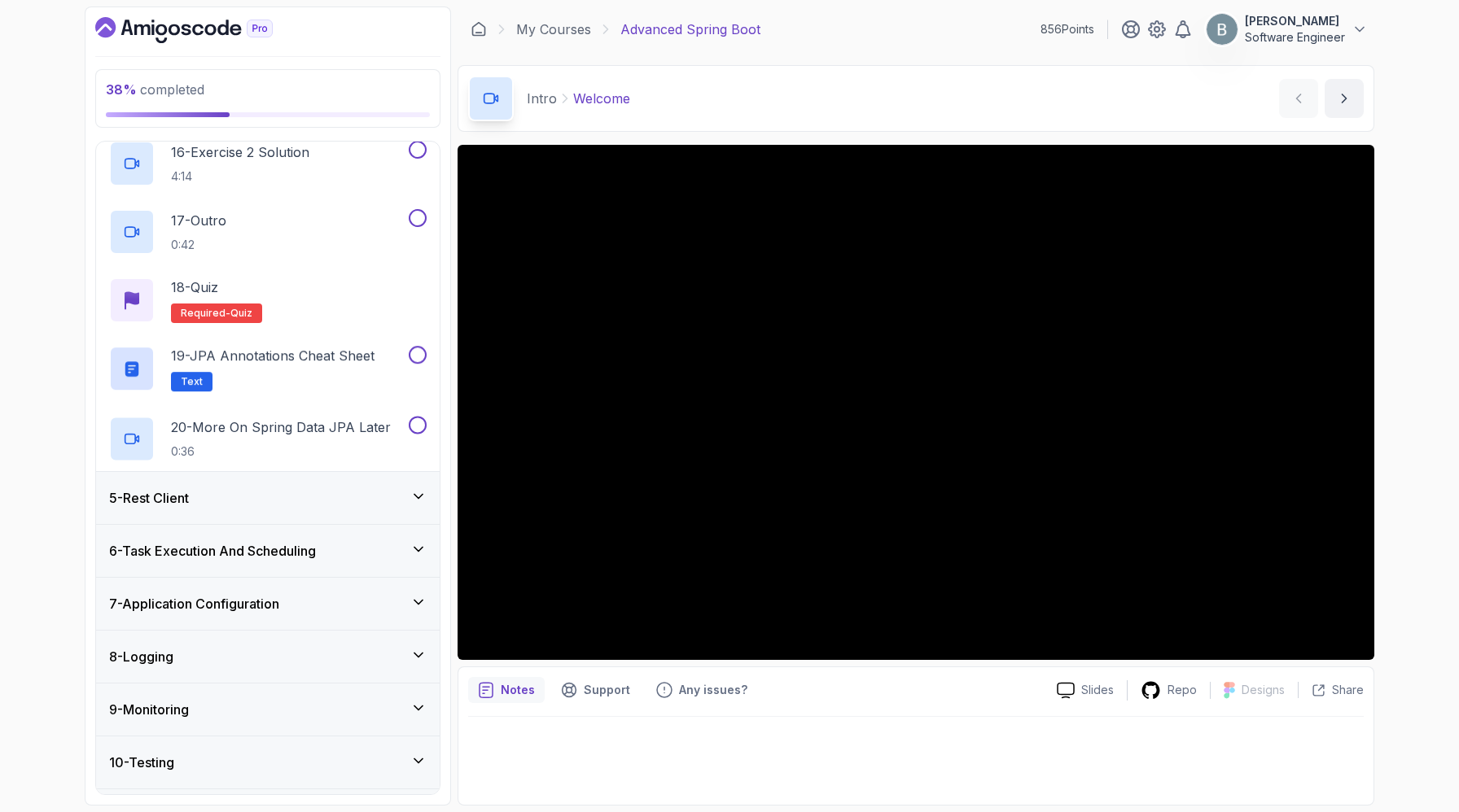
scroll to position [1260, 0]
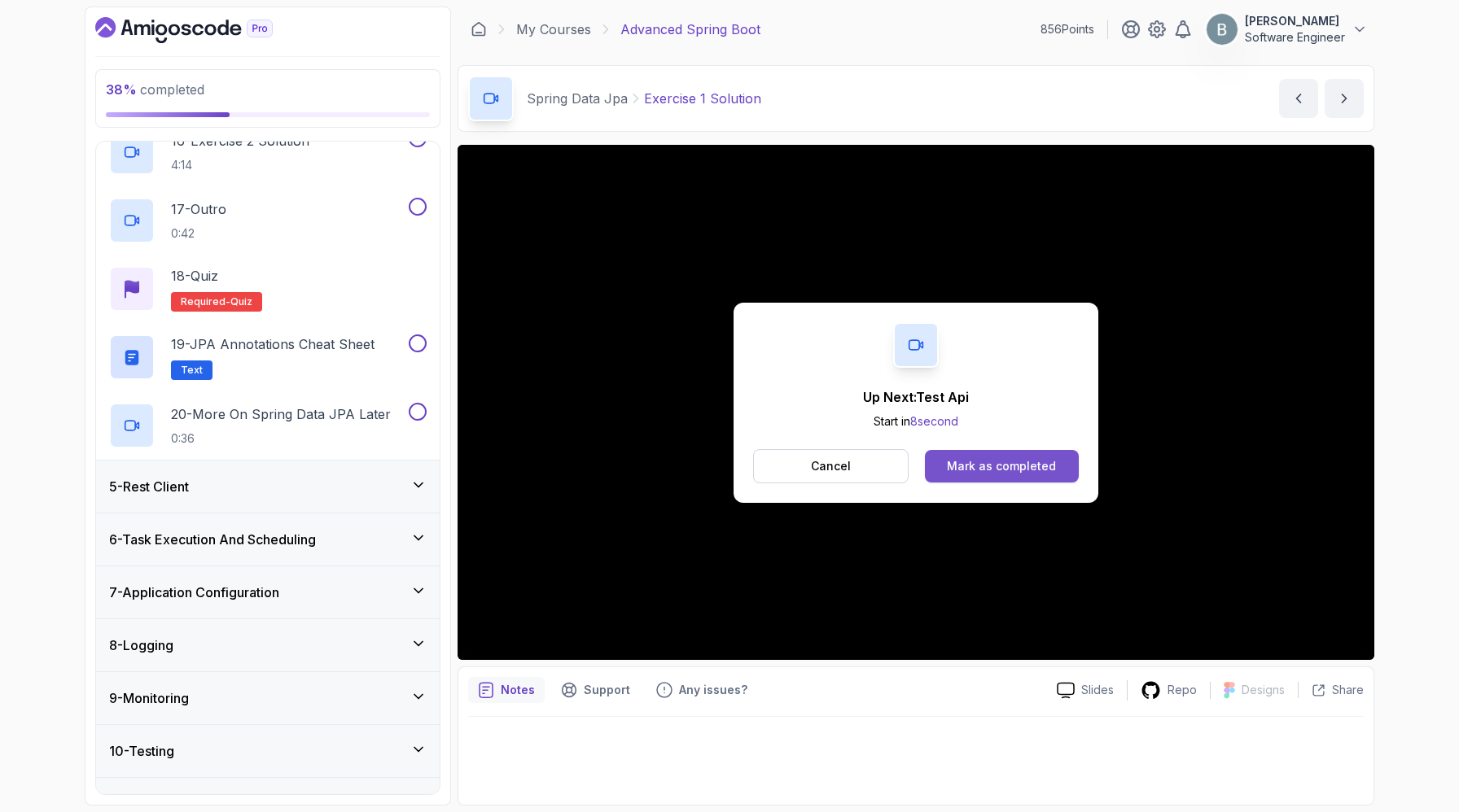
click at [1002, 475] on div "Mark as completed" at bounding box center [1002, 465] width 109 height 16
